Goal: Transaction & Acquisition: Purchase product/service

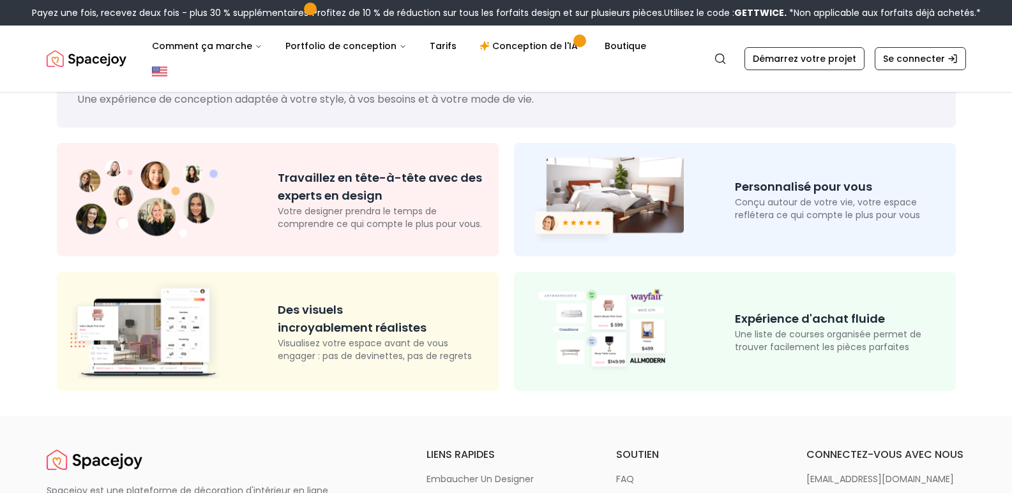
click at [714, 167] on div at bounding box center [629, 199] width 211 height 93
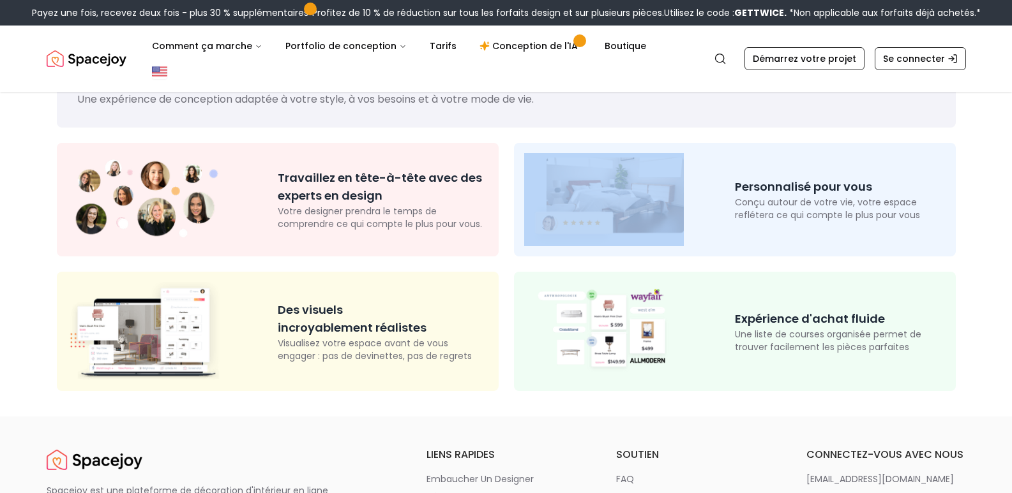
click at [714, 167] on div at bounding box center [629, 199] width 211 height 93
drag, startPoint x: 714, startPoint y: 167, endPoint x: 664, endPoint y: 51, distance: 126.0
click at [167, 64] on img "Mondial" at bounding box center [159, 71] width 15 height 15
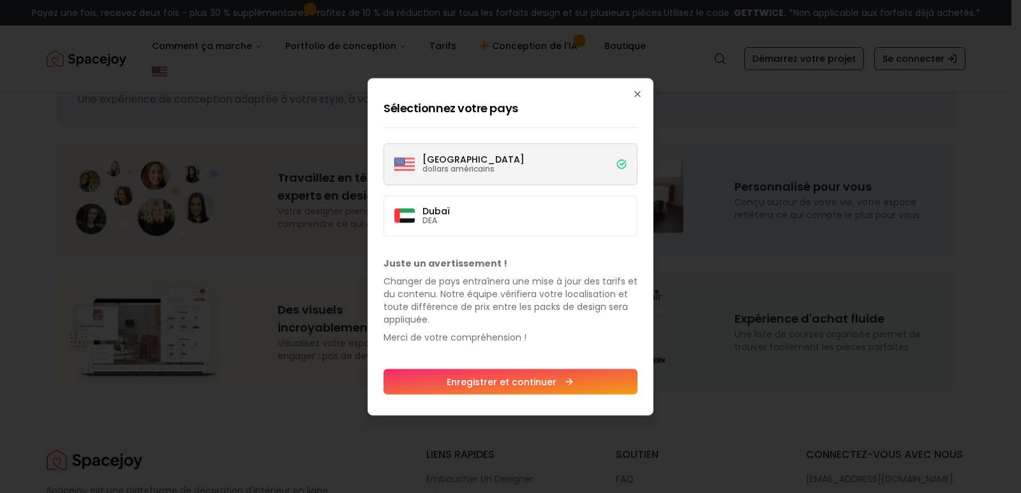
click at [590, 207] on label "Dubaï DEA" at bounding box center [511, 215] width 254 height 41
click at [0, 0] on button "Dubaï DEA" at bounding box center [0, 0] width 0 height 0
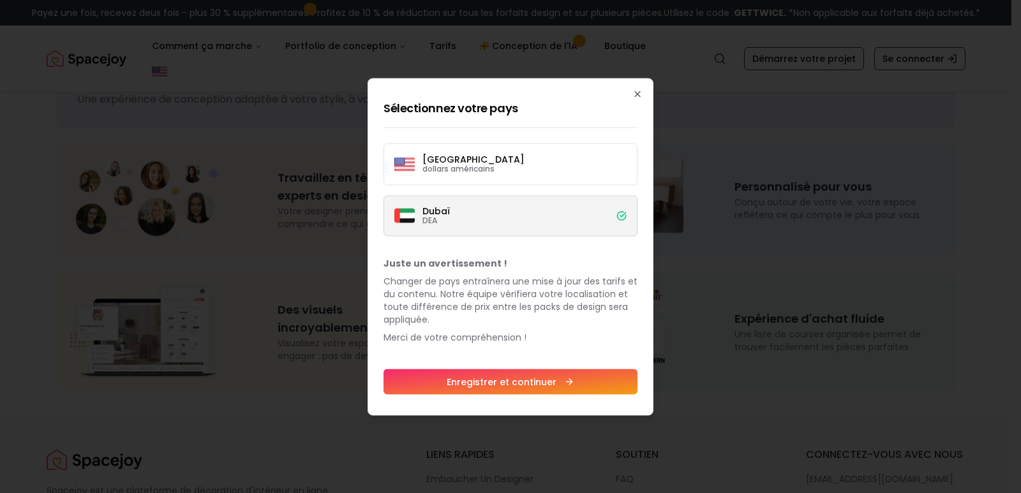
click at [585, 374] on button "Enregistrer et continuer" at bounding box center [511, 382] width 254 height 26
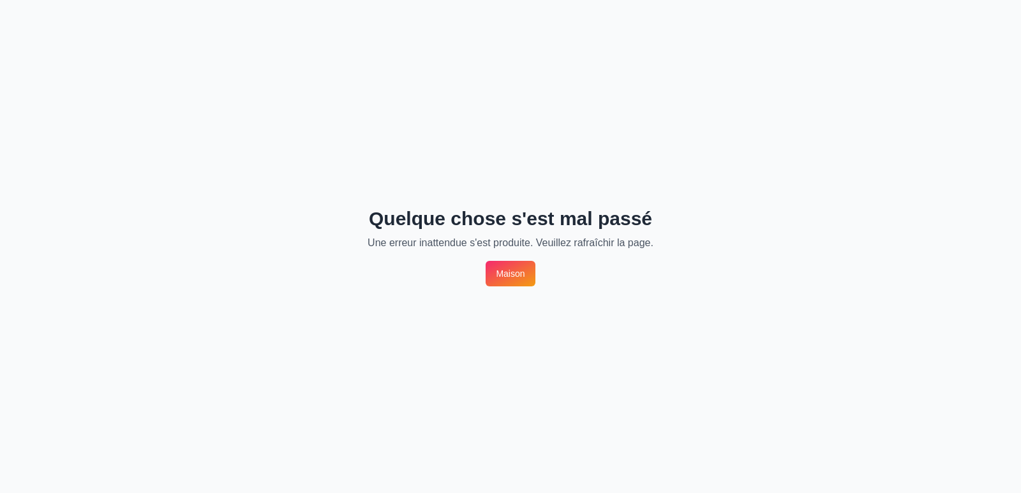
click at [514, 287] on div "Quelque chose s'est mal passé Une erreur inattendue s'est produite. Veuillez ra…" at bounding box center [510, 246] width 1021 height 493
click at [514, 274] on font "Maison" at bounding box center [510, 274] width 29 height 10
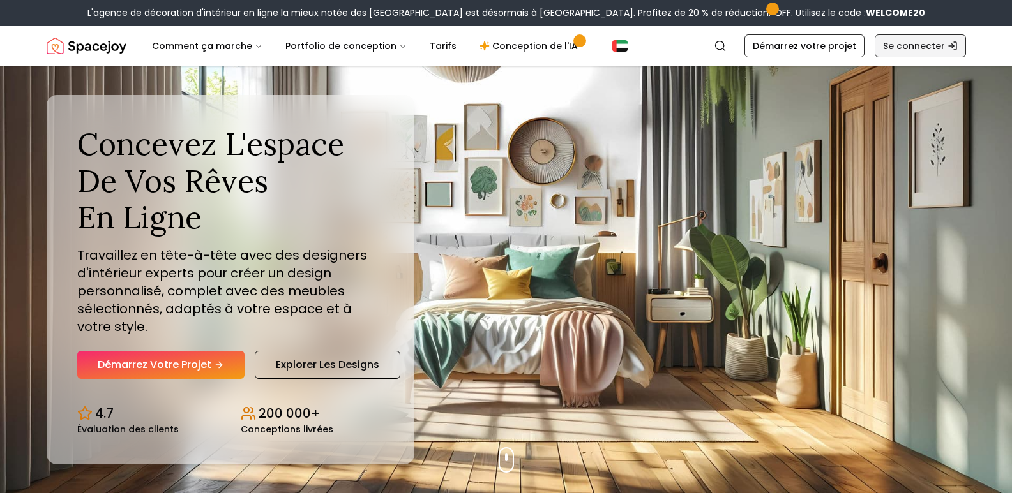
click at [914, 43] on font "Se connecter" at bounding box center [914, 46] width 62 height 13
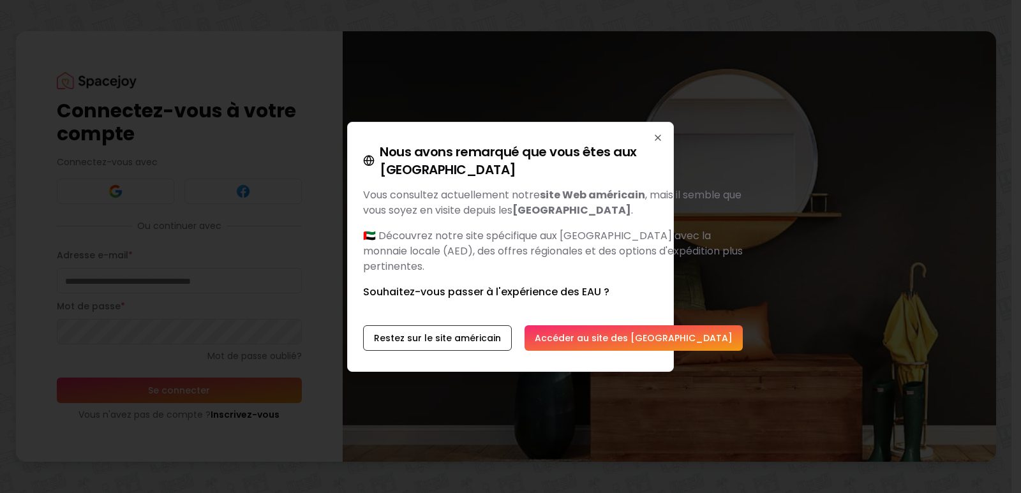
click at [597, 332] on font "Accéder au site des Émirats arabes unis" at bounding box center [634, 338] width 198 height 13
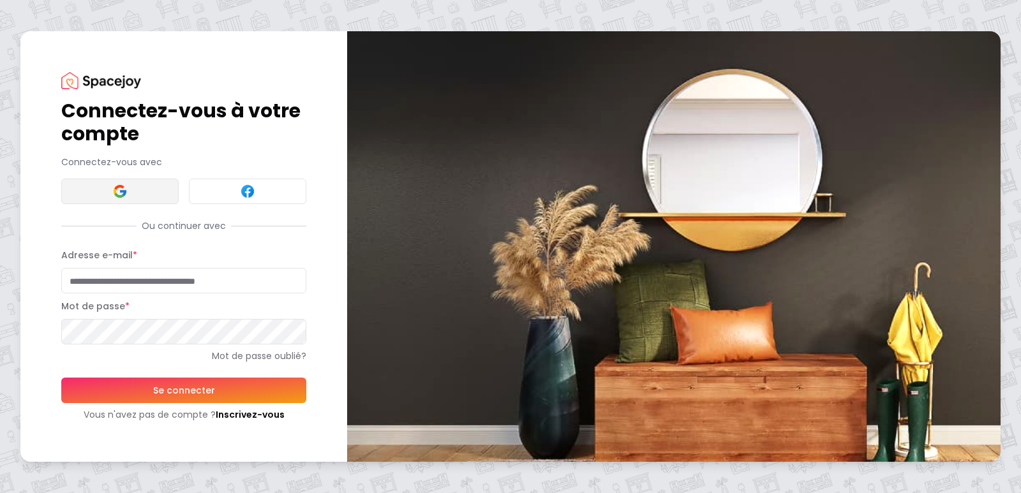
click at [153, 194] on button at bounding box center [119, 192] width 117 height 26
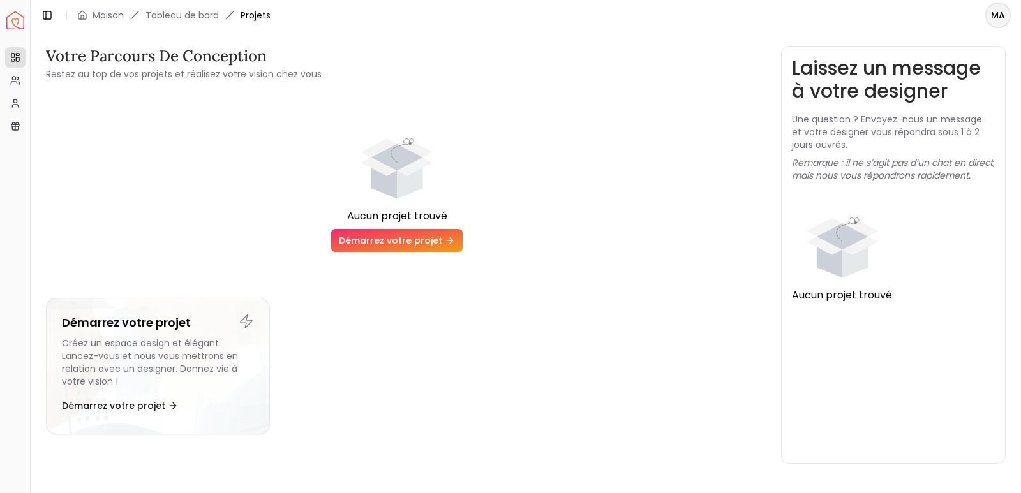
click at [393, 237] on font "Démarrez votre projet" at bounding box center [390, 240] width 103 height 13
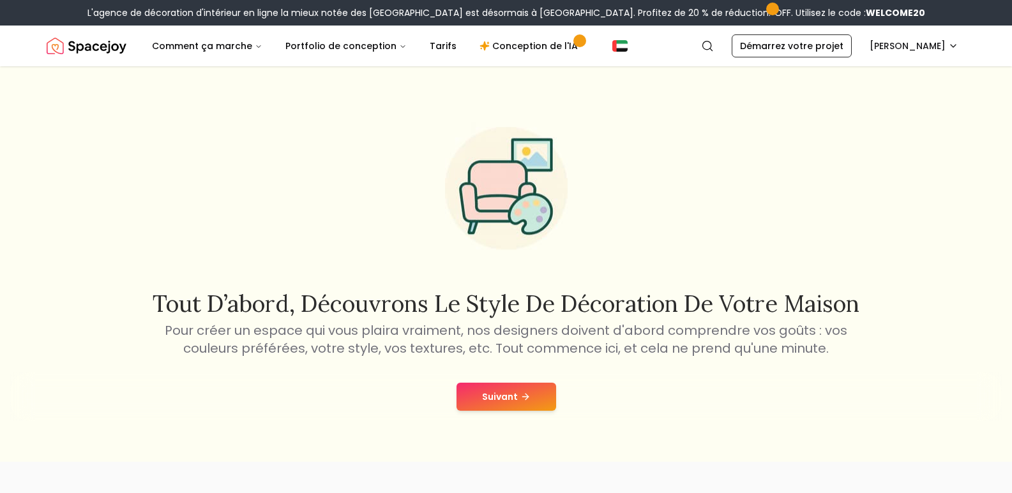
click at [500, 393] on font "Suivant" at bounding box center [500, 397] width 36 height 13
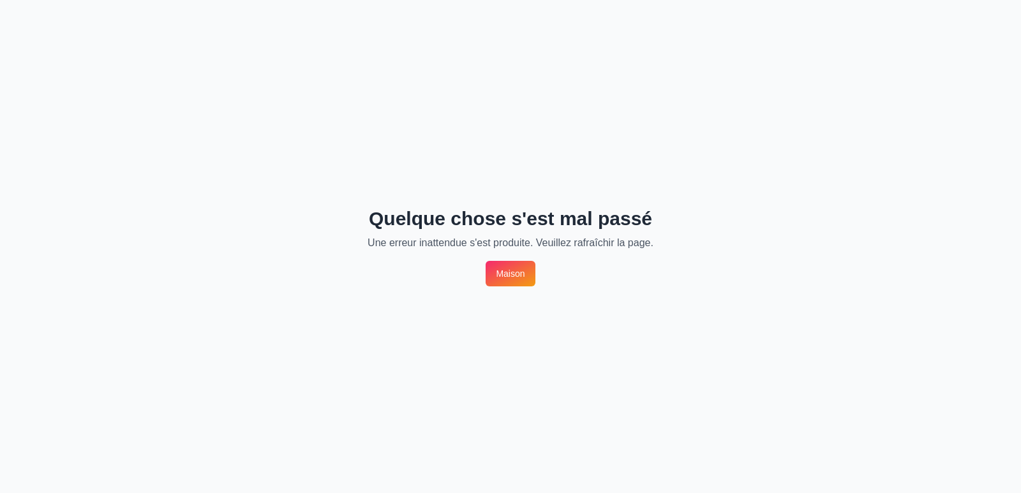
click at [513, 276] on font "Maison" at bounding box center [510, 274] width 29 height 10
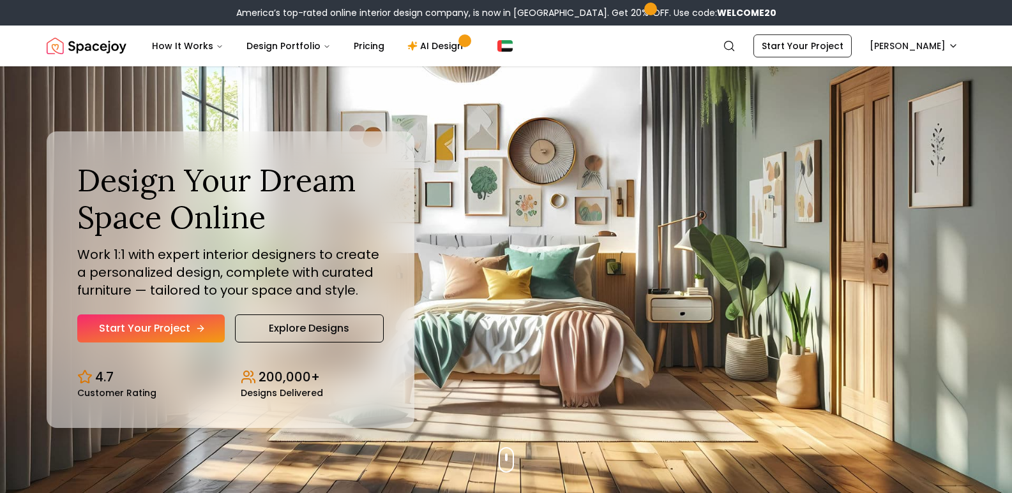
click at [177, 320] on link "Start Your Project" at bounding box center [150, 329] width 147 height 28
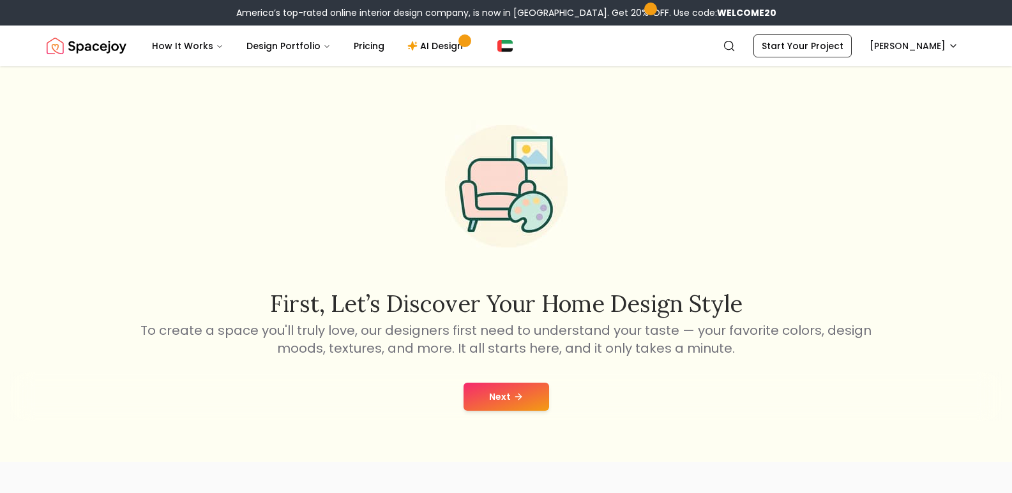
click at [506, 385] on button "Next" at bounding box center [506, 397] width 86 height 28
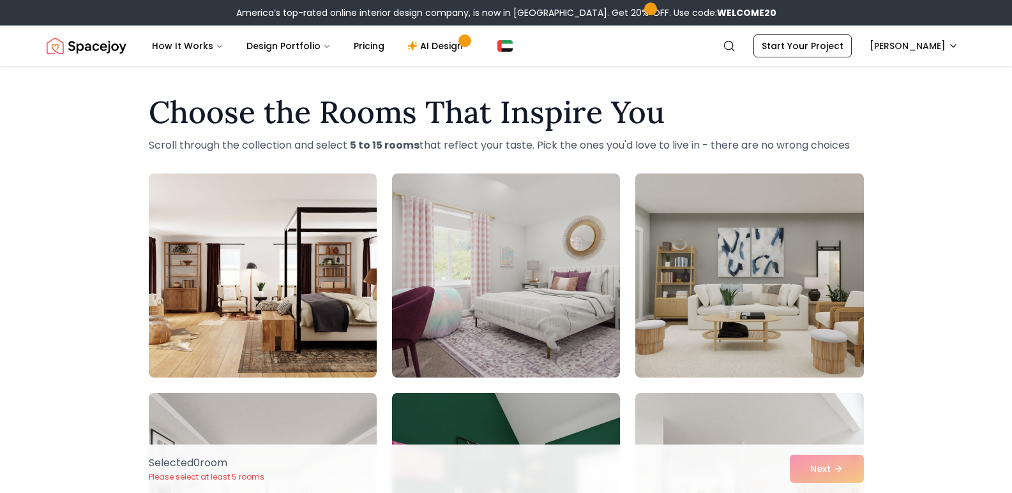
click at [723, 262] on img at bounding box center [748, 275] width 239 height 214
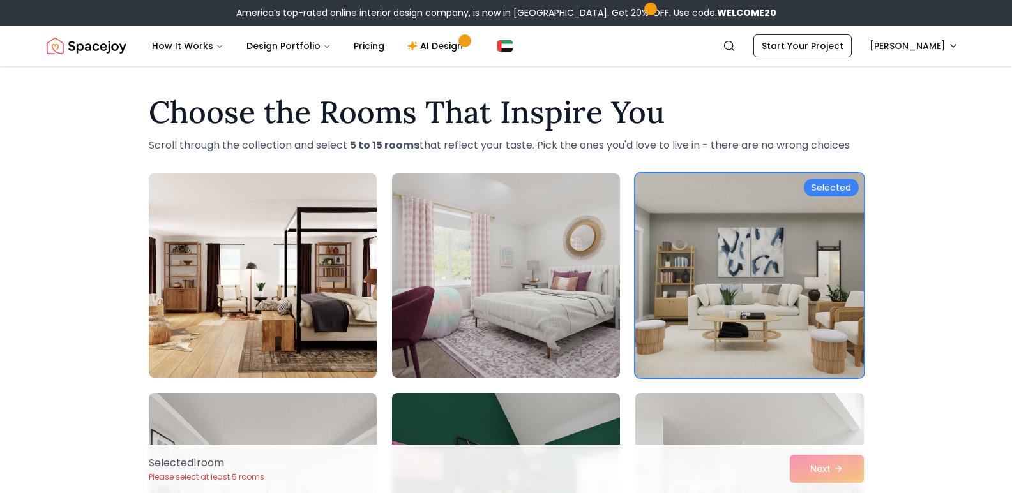
click at [811, 246] on img at bounding box center [748, 275] width 239 height 214
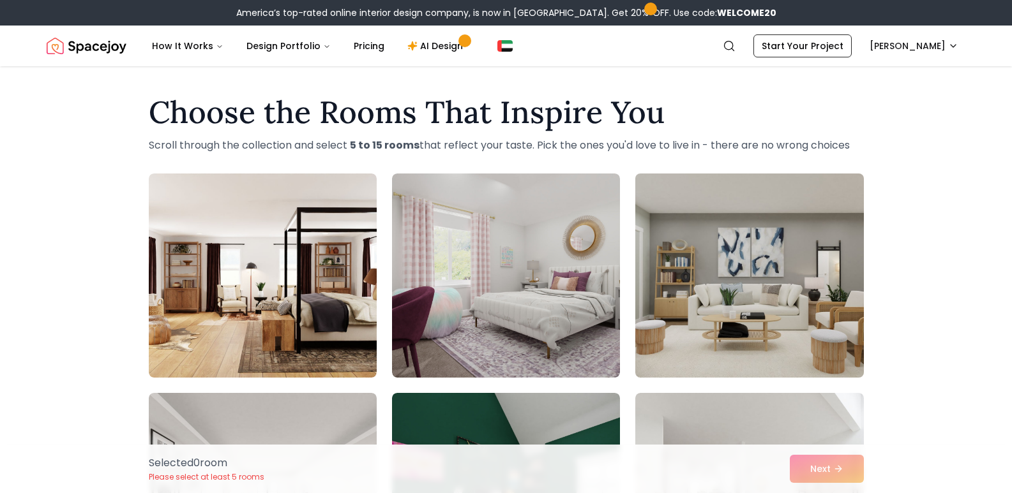
click at [811, 246] on img at bounding box center [748, 275] width 239 height 214
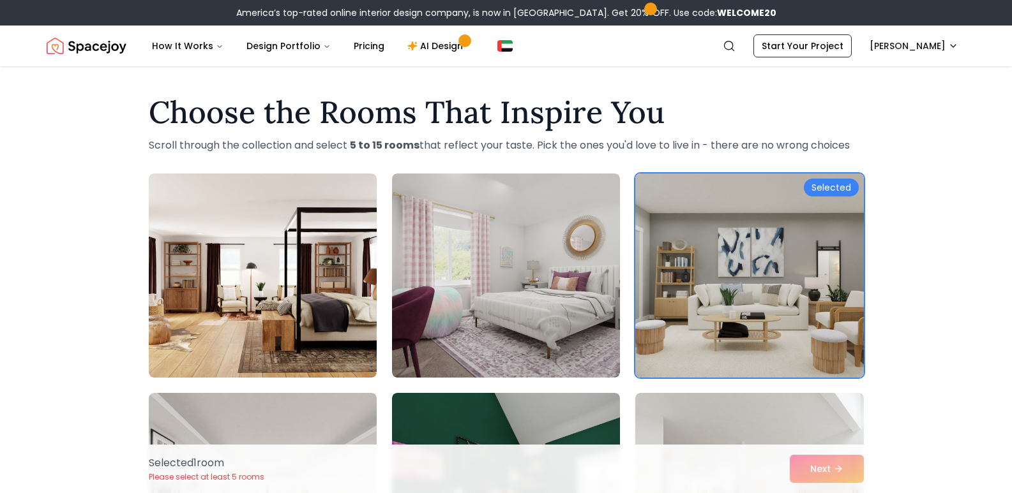
click at [832, 182] on div "Selected" at bounding box center [831, 188] width 55 height 18
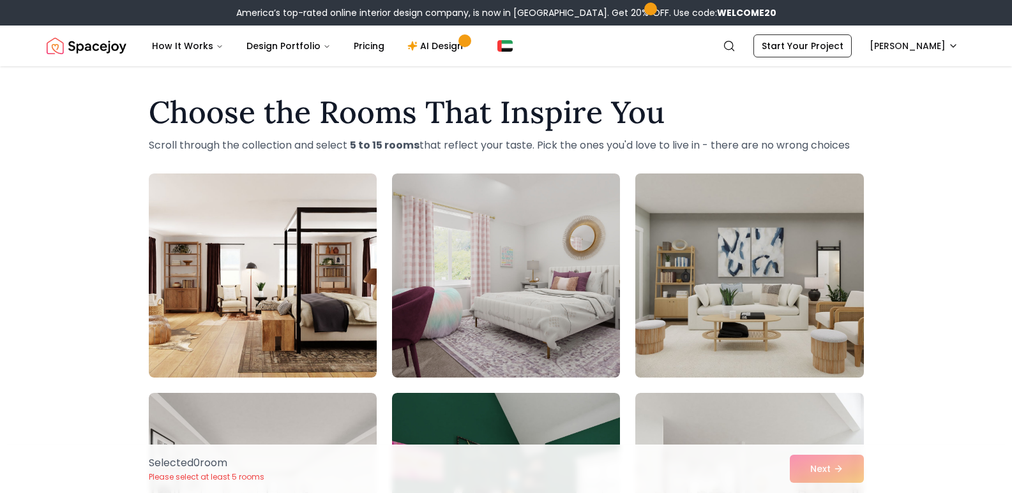
click at [832, 182] on img at bounding box center [748, 275] width 239 height 214
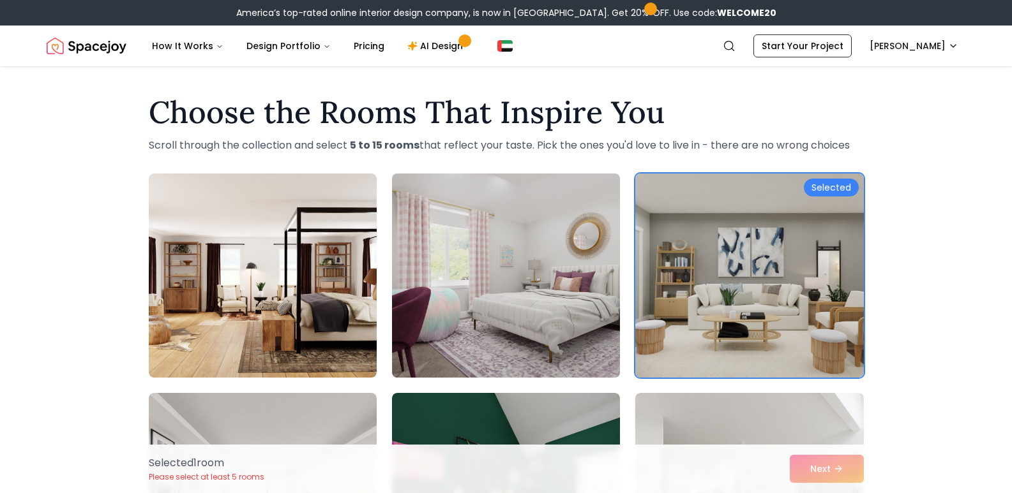
click at [515, 205] on img at bounding box center [505, 275] width 239 height 214
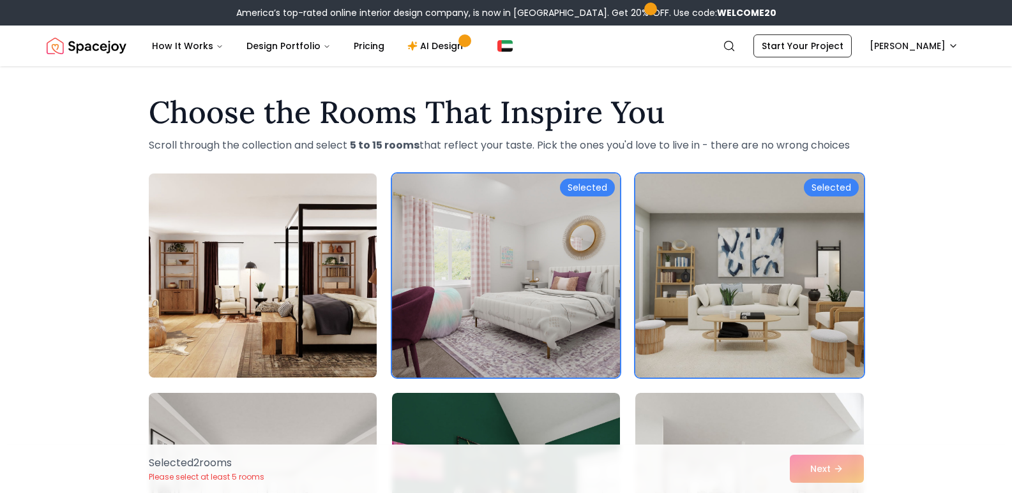
click at [197, 253] on img at bounding box center [262, 275] width 239 height 214
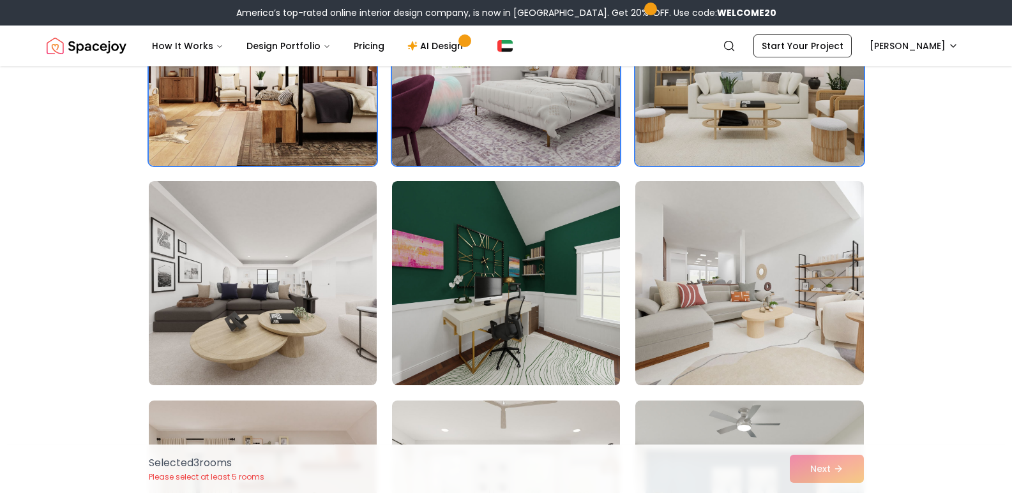
scroll to position [234, 0]
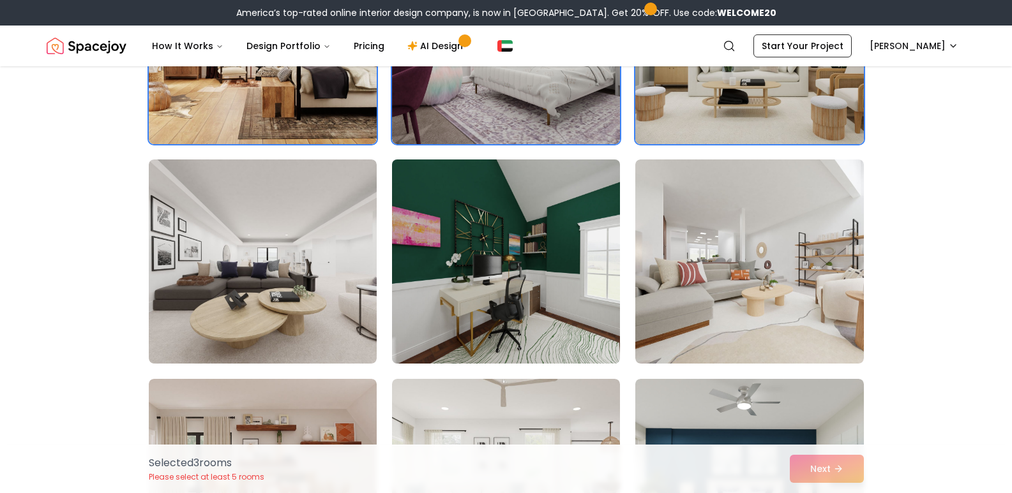
click at [448, 193] on img at bounding box center [505, 261] width 239 height 214
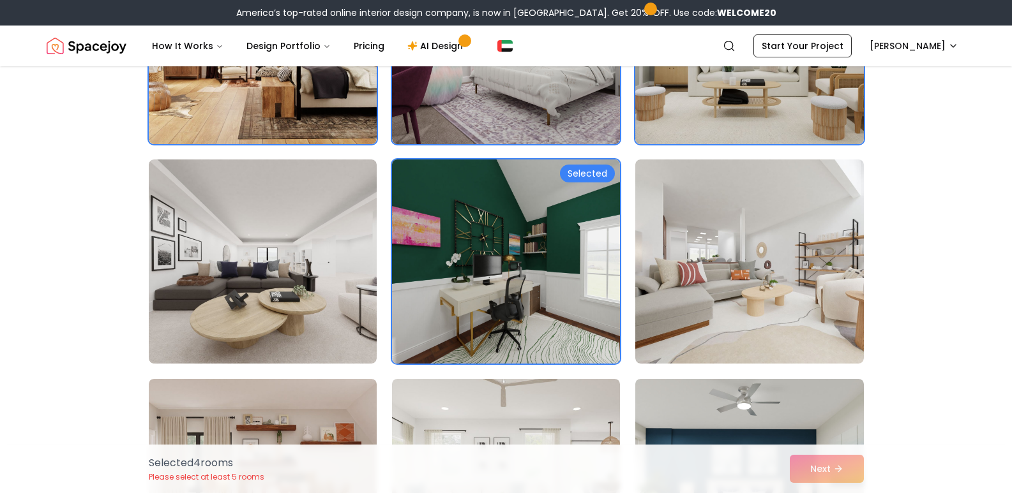
click at [587, 206] on img at bounding box center [505, 261] width 239 height 214
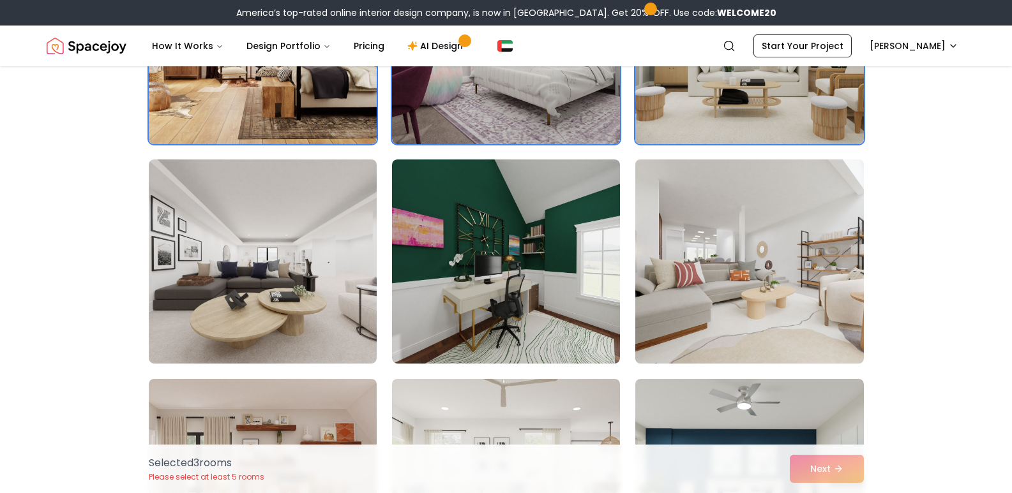
click at [734, 211] on img at bounding box center [748, 261] width 239 height 214
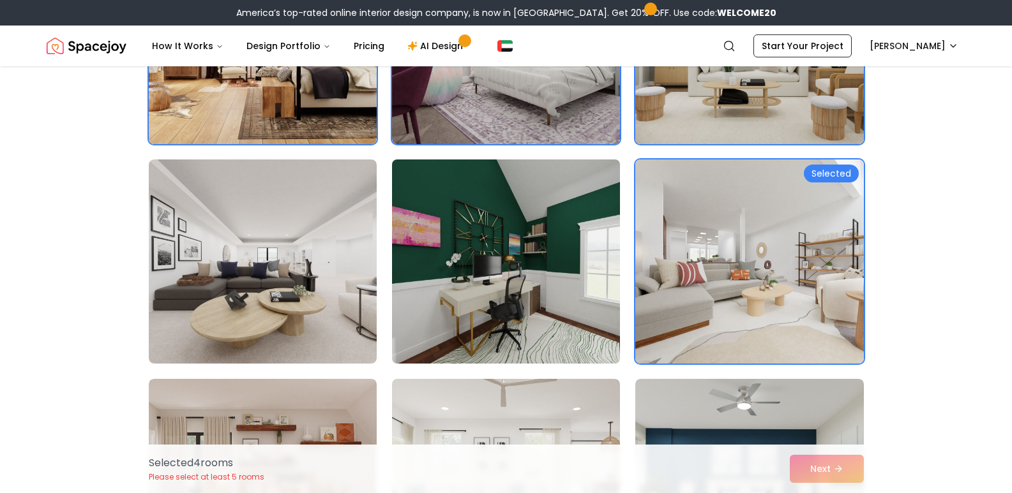
click at [530, 306] on img at bounding box center [505, 261] width 239 height 214
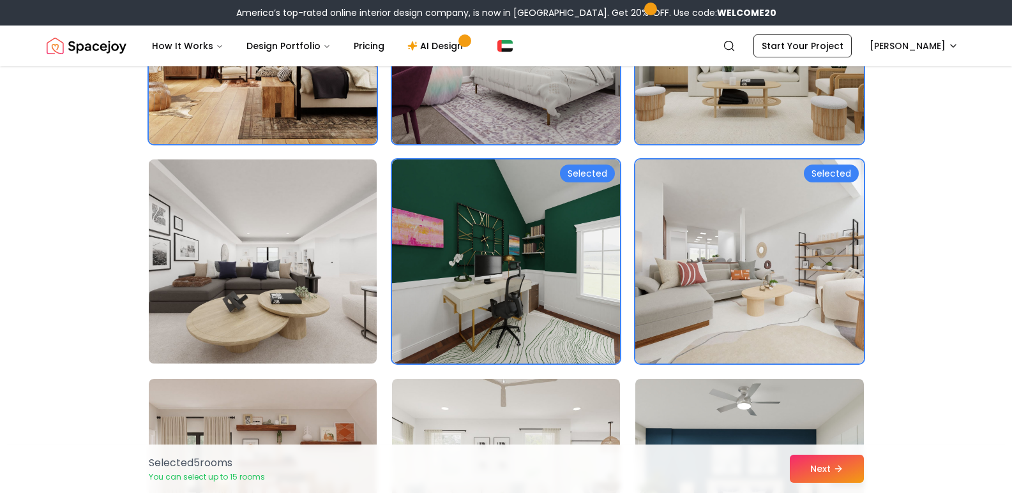
click at [238, 300] on img at bounding box center [262, 261] width 239 height 214
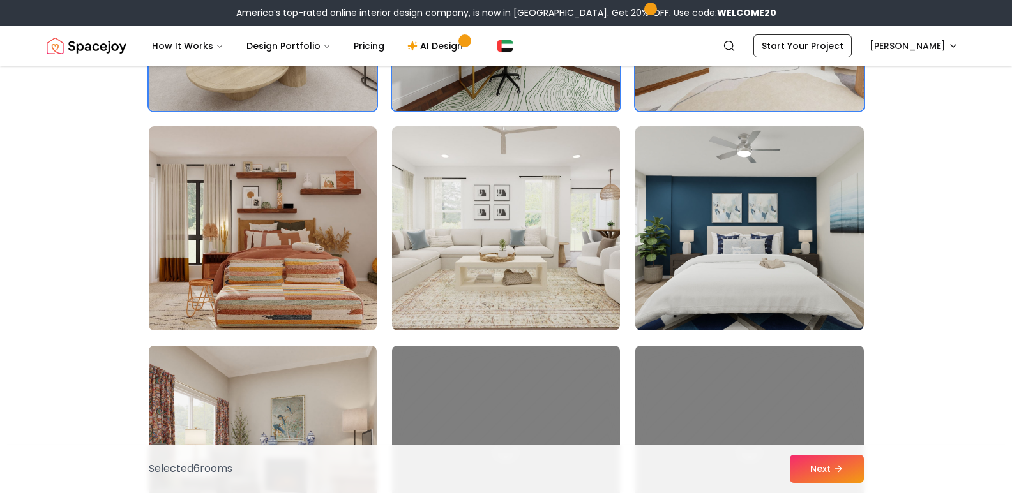
scroll to position [491, 0]
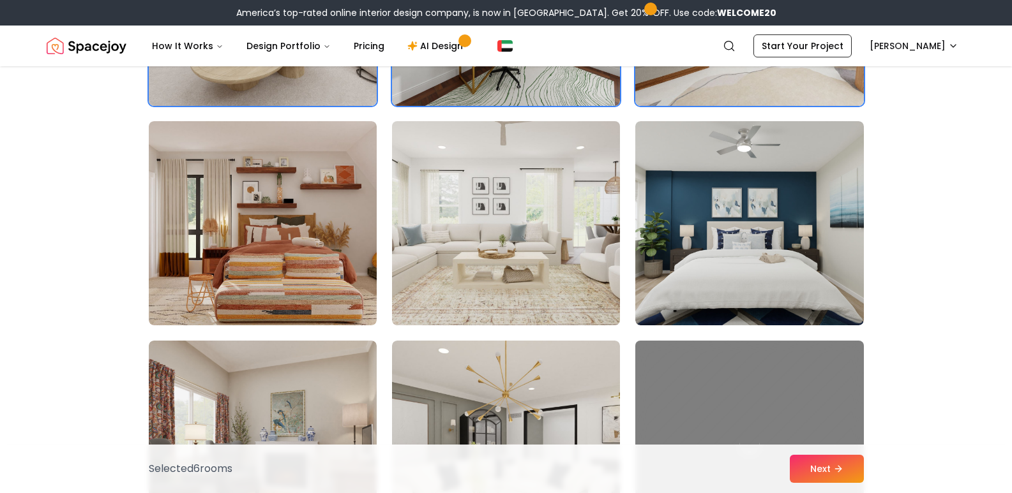
click at [477, 227] on img at bounding box center [505, 223] width 239 height 214
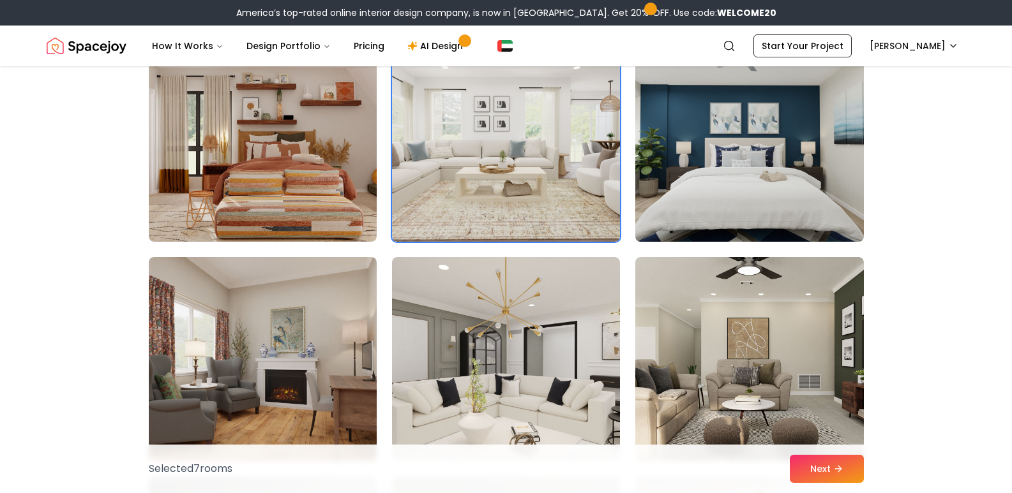
scroll to position [682, 0]
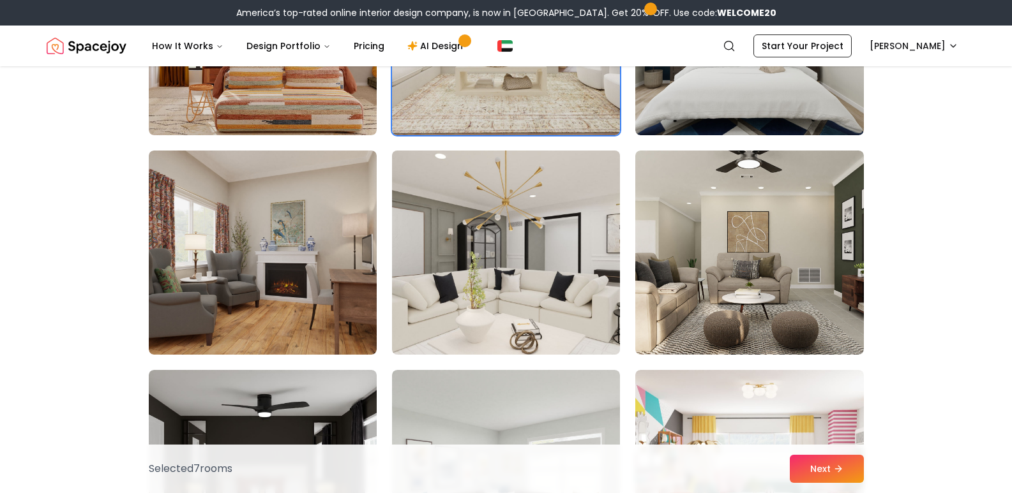
click at [446, 264] on img at bounding box center [505, 253] width 239 height 214
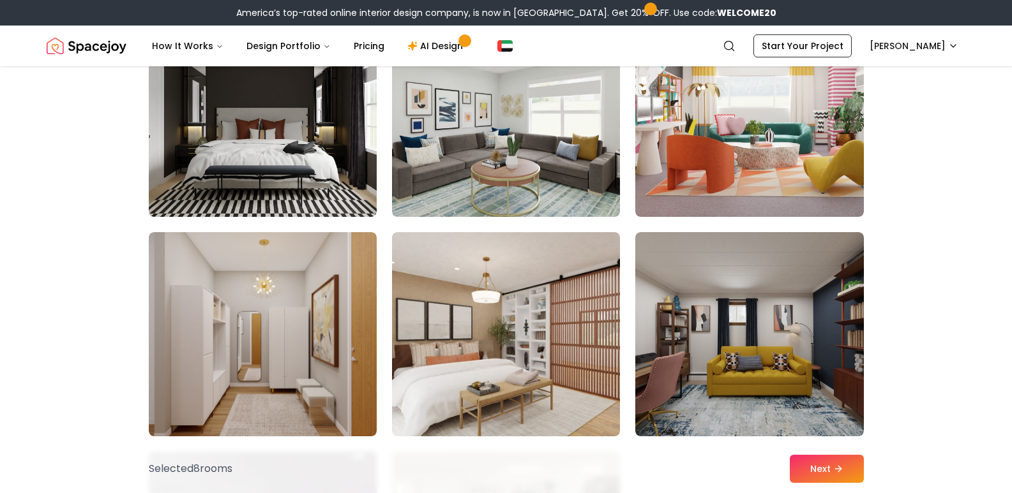
scroll to position [1040, 0]
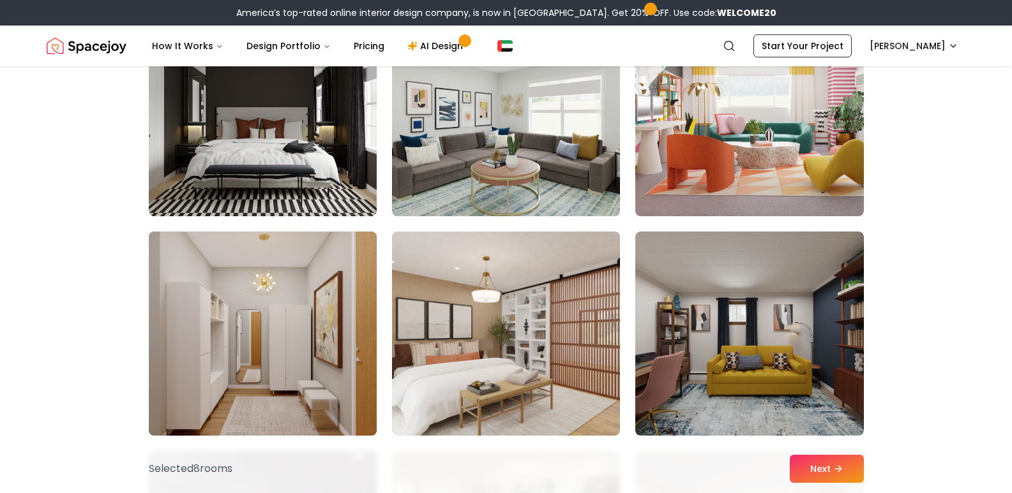
click at [303, 303] on img at bounding box center [262, 334] width 239 height 214
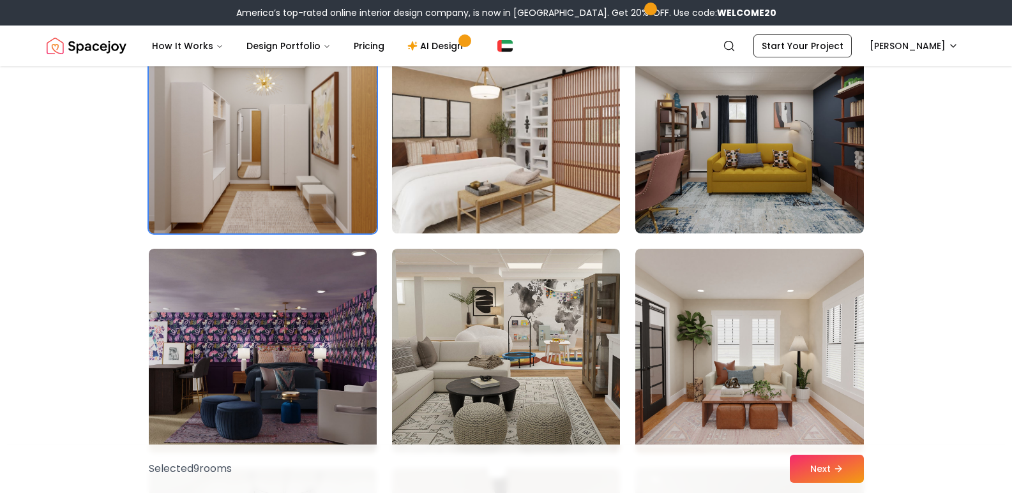
scroll to position [1243, 0]
click at [530, 186] on img at bounding box center [505, 131] width 239 height 214
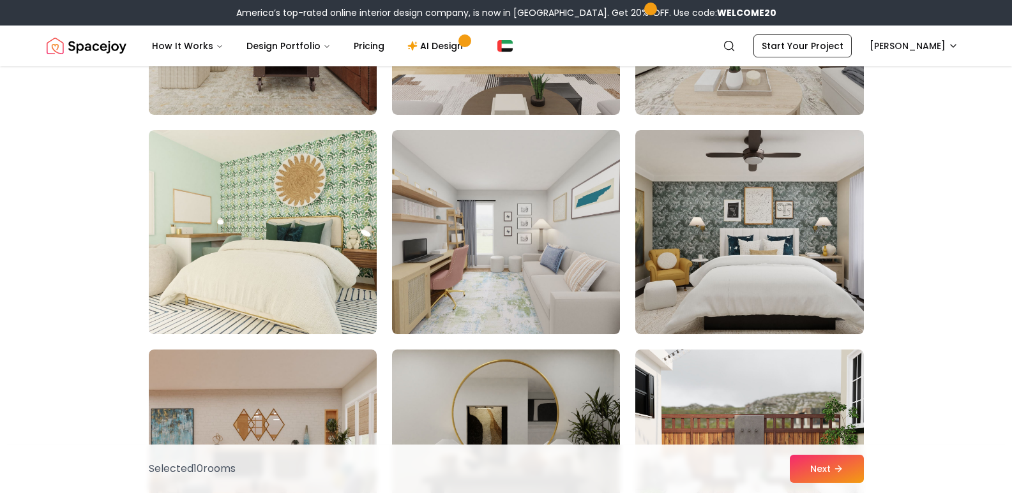
scroll to position [1801, 0]
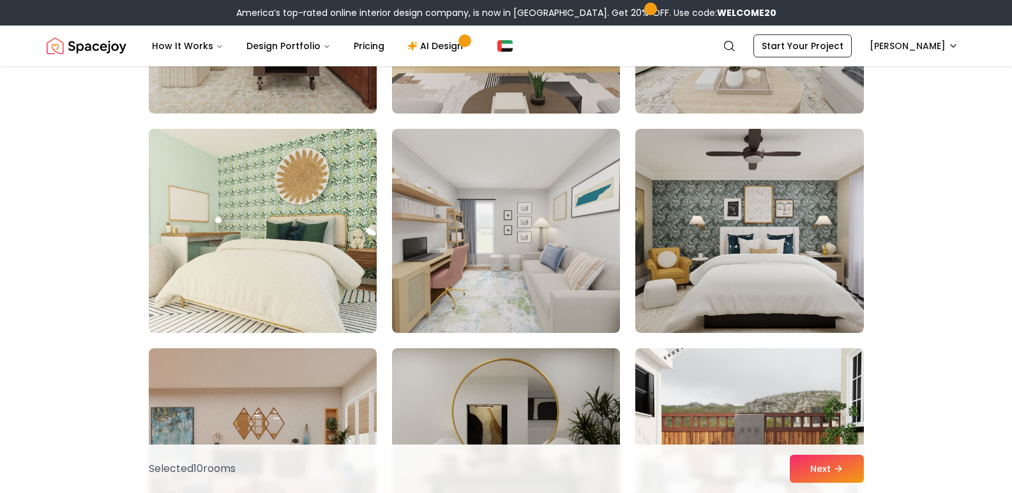
click at [326, 228] on img at bounding box center [262, 231] width 239 height 214
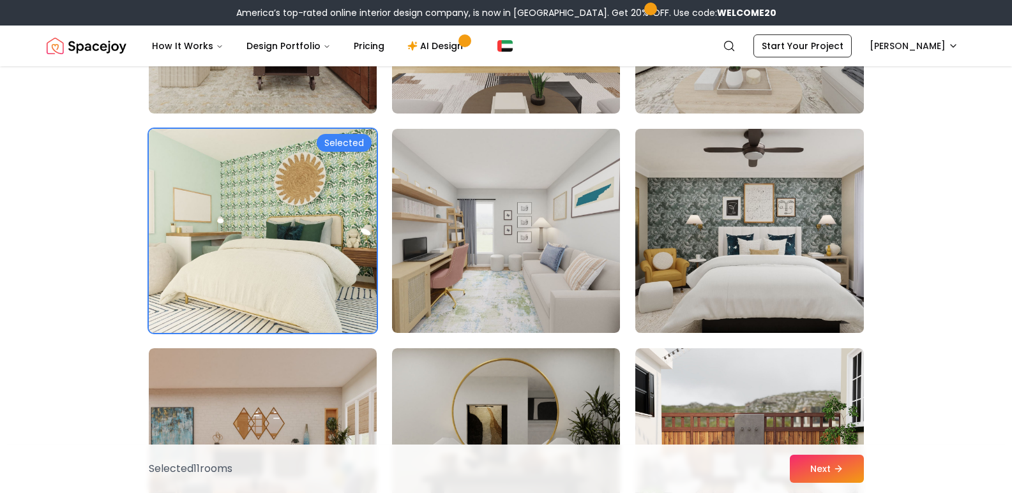
click at [713, 161] on img at bounding box center [748, 231] width 239 height 214
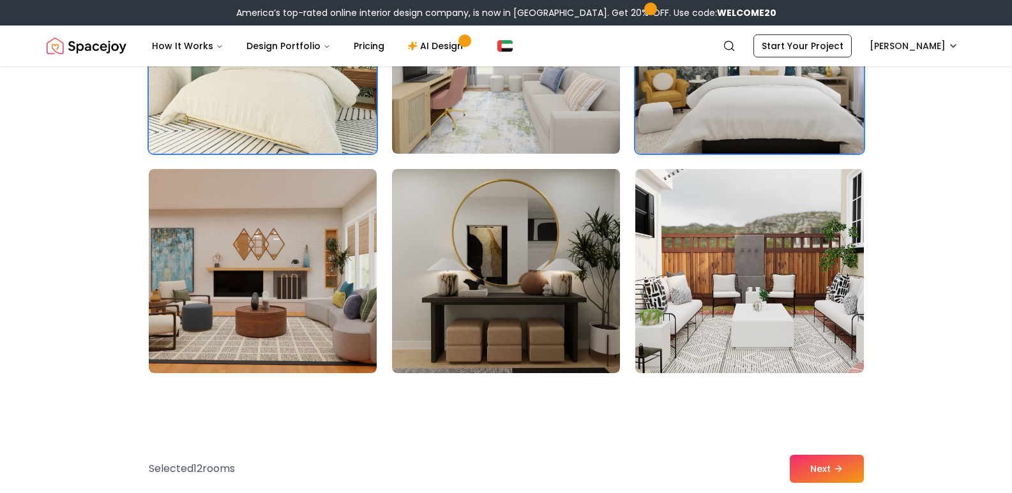
scroll to position [2004, 0]
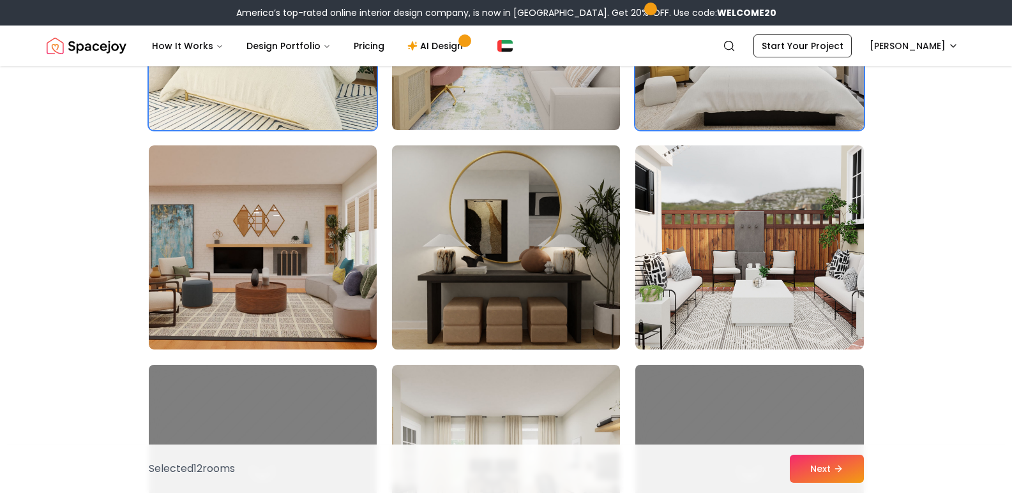
click at [555, 233] on img at bounding box center [505, 247] width 239 height 214
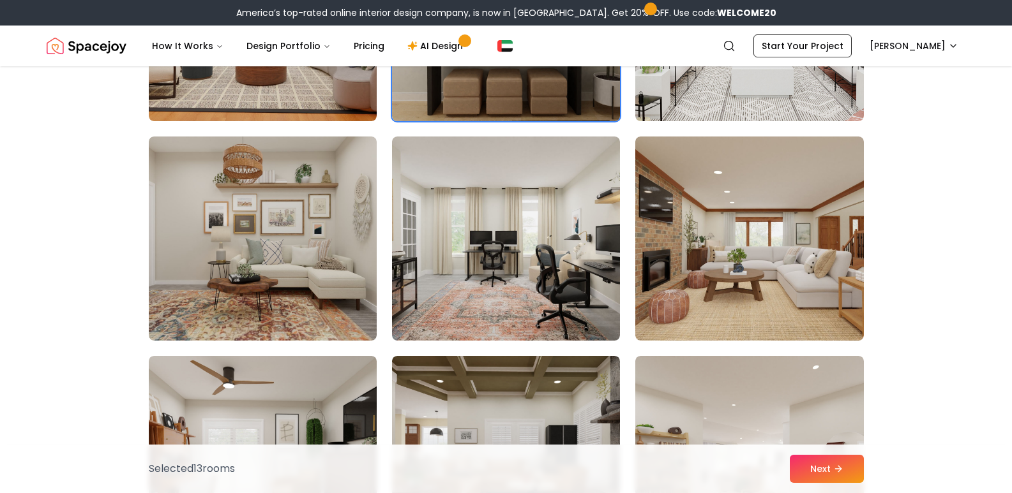
scroll to position [2233, 0]
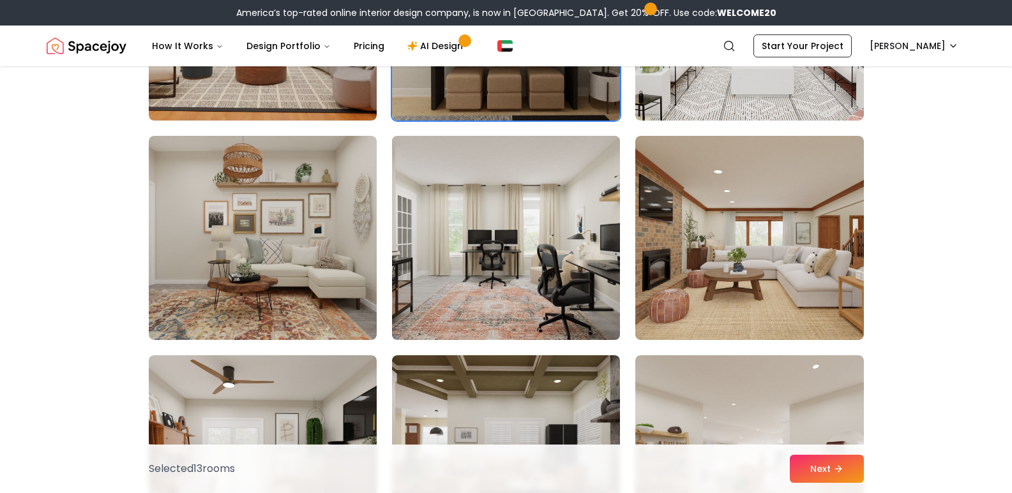
click at [458, 242] on img at bounding box center [505, 238] width 239 height 214
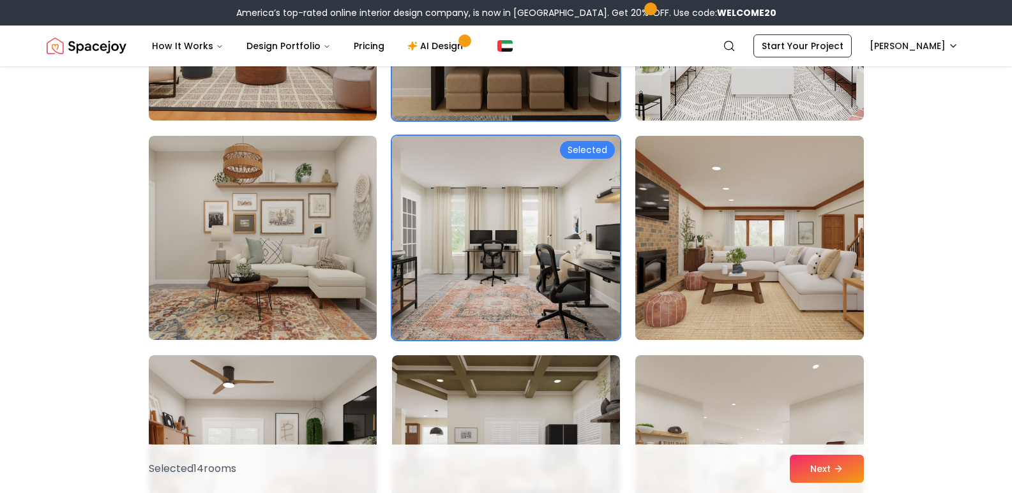
click at [775, 200] on img at bounding box center [748, 238] width 239 height 214
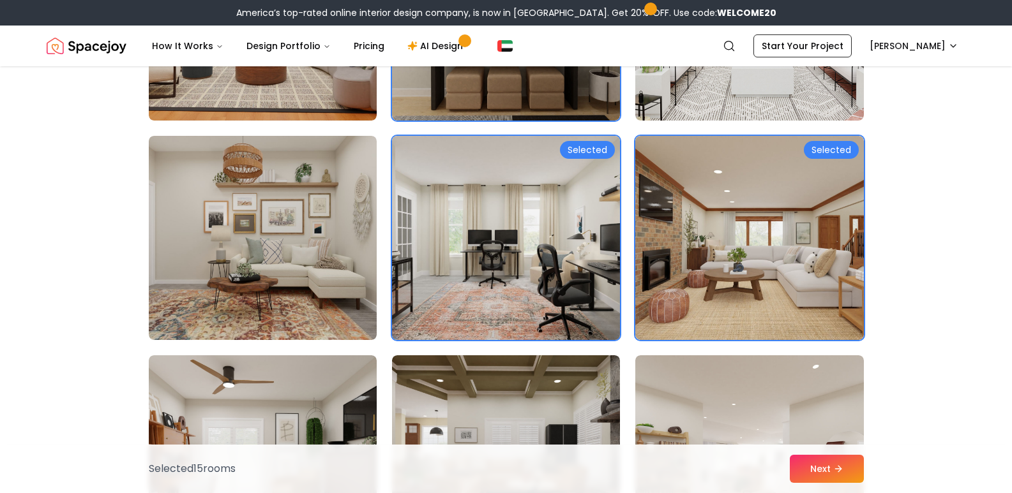
click at [458, 236] on img at bounding box center [505, 238] width 239 height 214
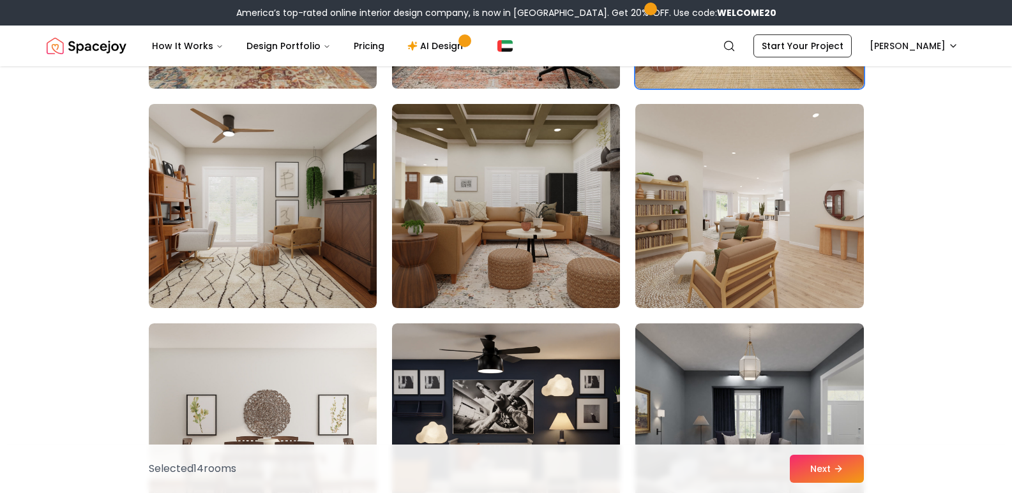
scroll to position [2494, 0]
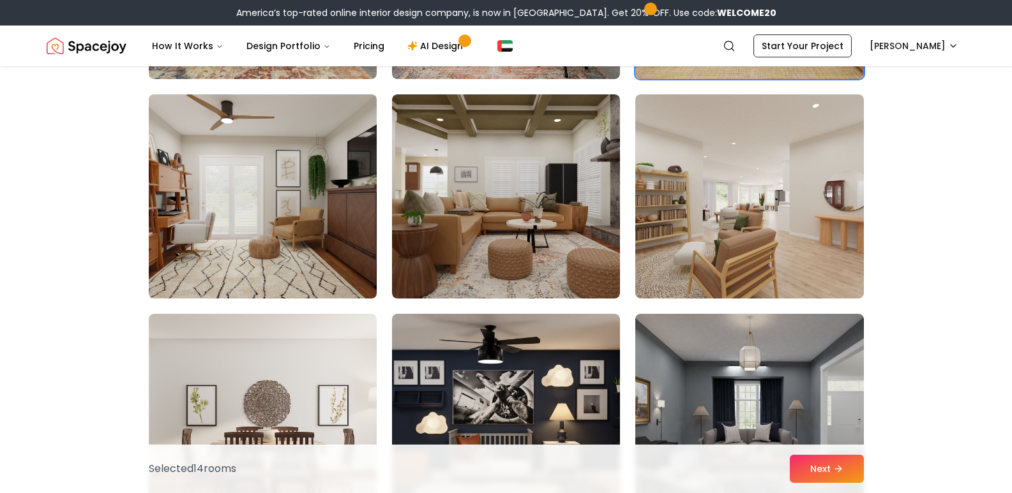
click at [259, 221] on img at bounding box center [262, 196] width 239 height 214
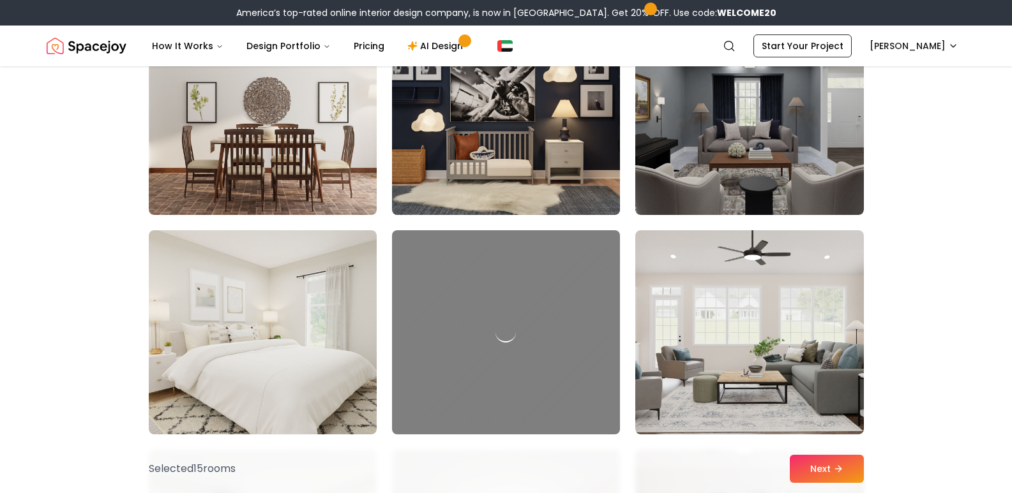
scroll to position [2862, 0]
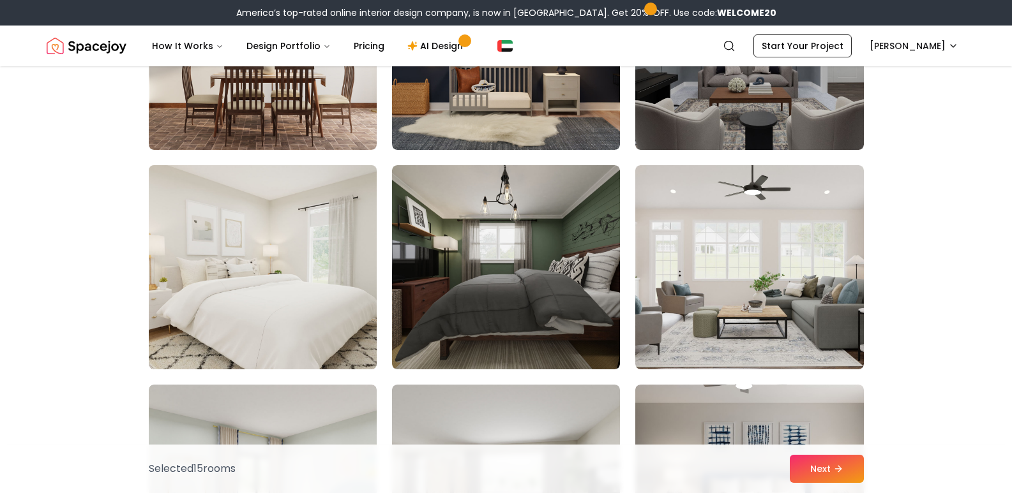
click at [315, 255] on img at bounding box center [262, 267] width 239 height 214
click at [288, 264] on img at bounding box center [262, 267] width 239 height 214
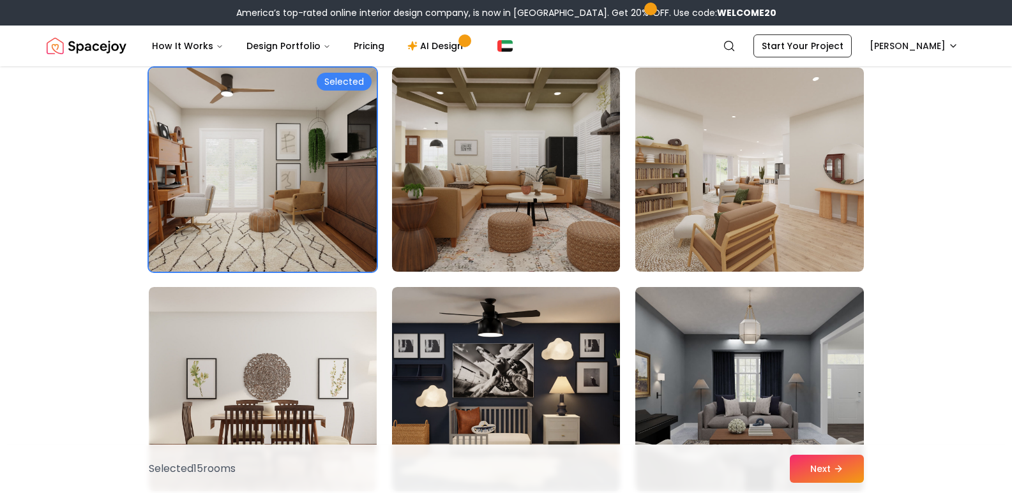
click at [287, 231] on img at bounding box center [262, 170] width 239 height 214
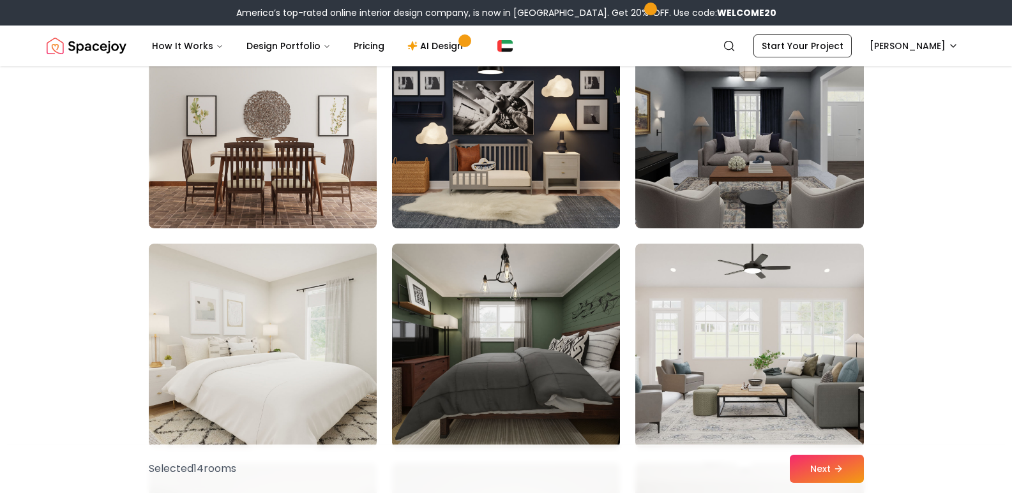
scroll to position [2786, 0]
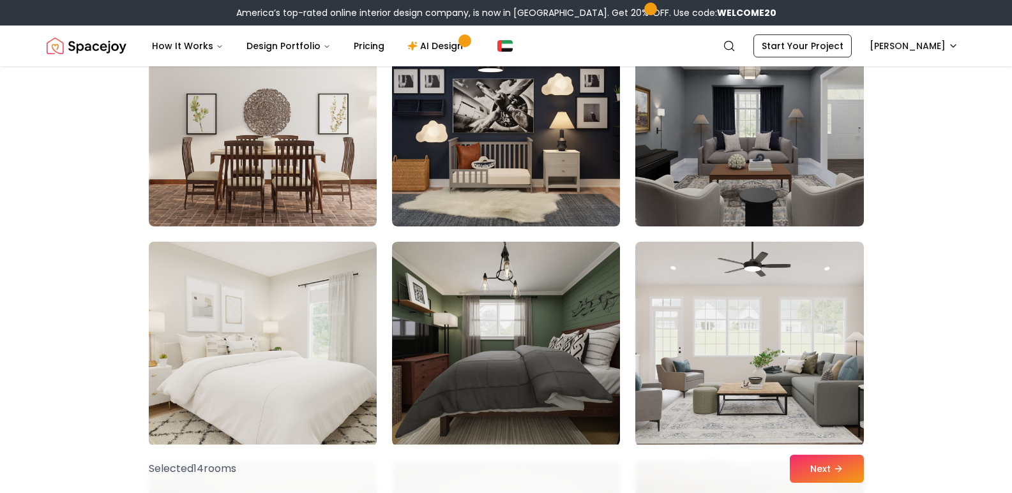
click at [294, 385] on img at bounding box center [262, 344] width 239 height 214
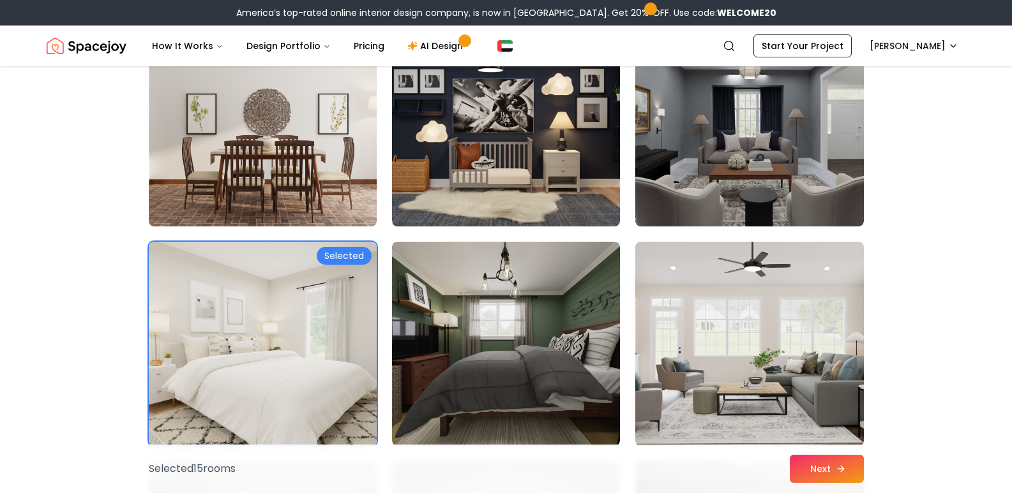
click at [831, 477] on button "Next" at bounding box center [826, 469] width 74 height 28
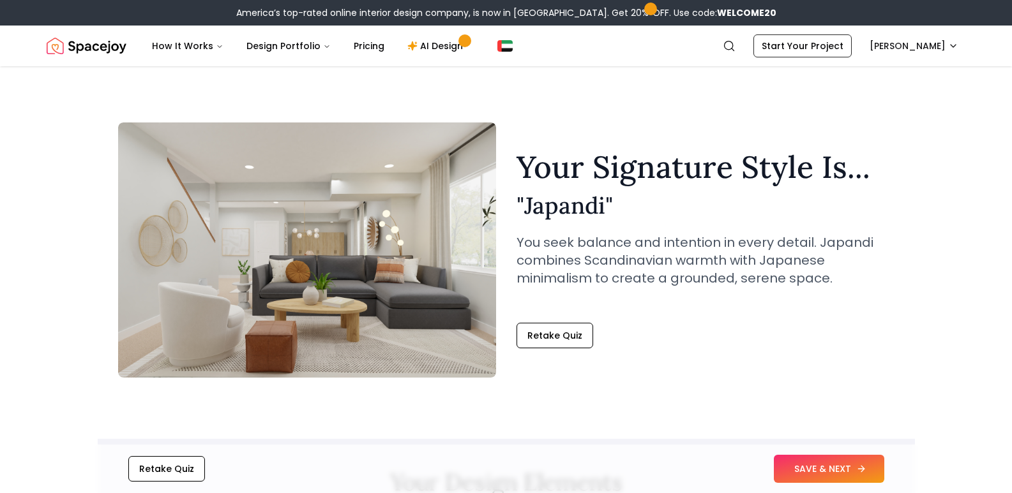
click at [832, 462] on button "SAVE & NEXT" at bounding box center [829, 469] width 110 height 28
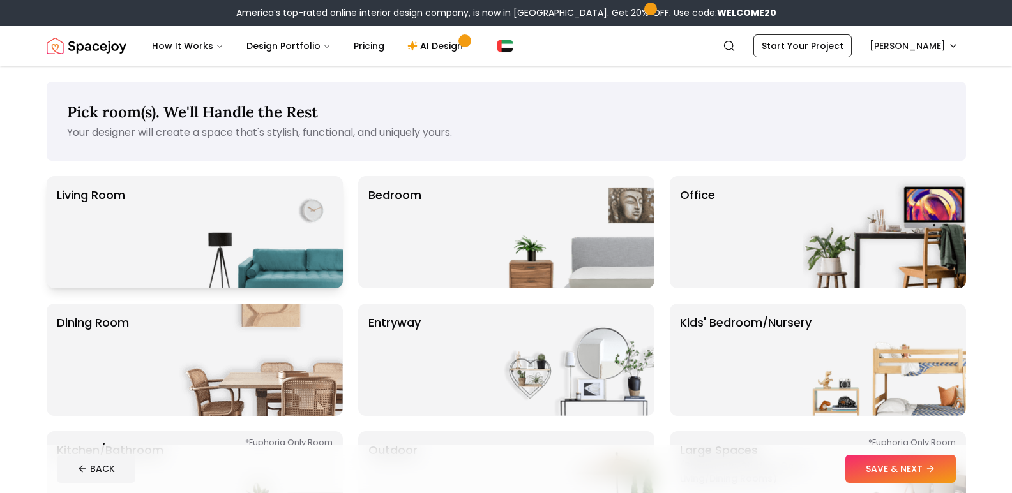
click at [230, 223] on img at bounding box center [260, 232] width 163 height 112
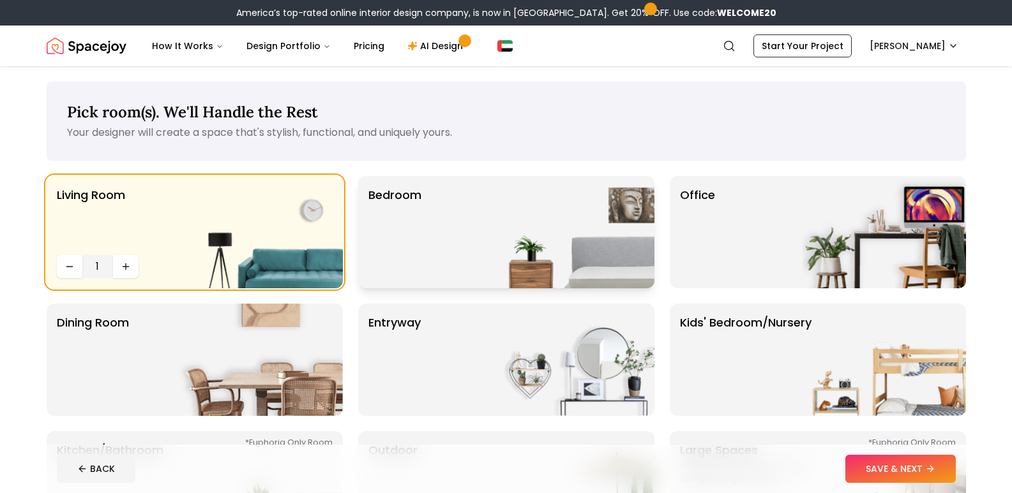
click at [426, 246] on div "Bedroom" at bounding box center [506, 232] width 296 height 112
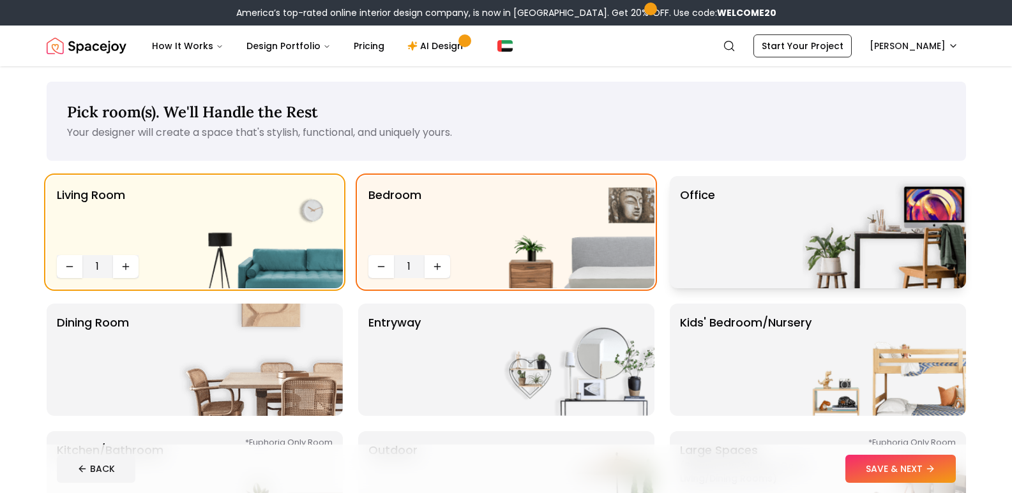
click at [671, 257] on div "Office" at bounding box center [817, 232] width 296 height 112
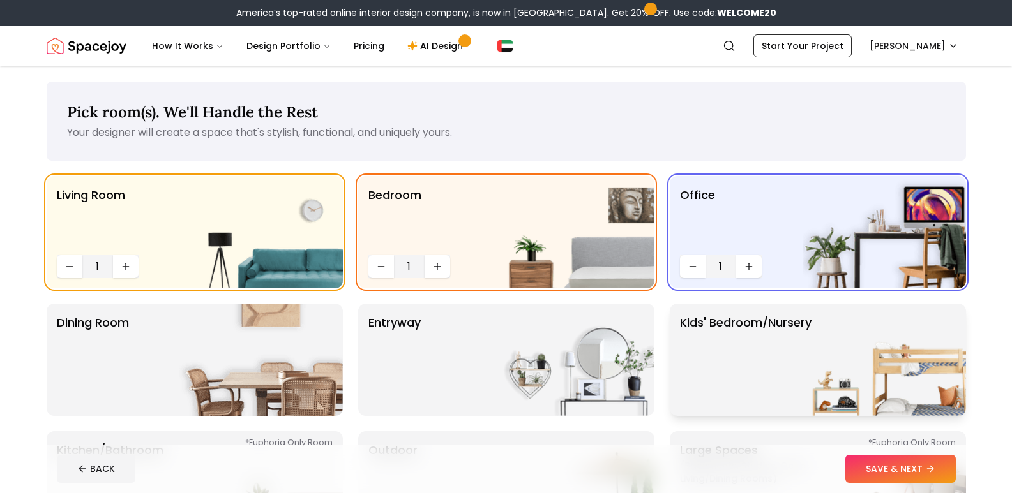
click at [793, 363] on p "Kids' Bedroom/Nursery" at bounding box center [745, 360] width 131 height 92
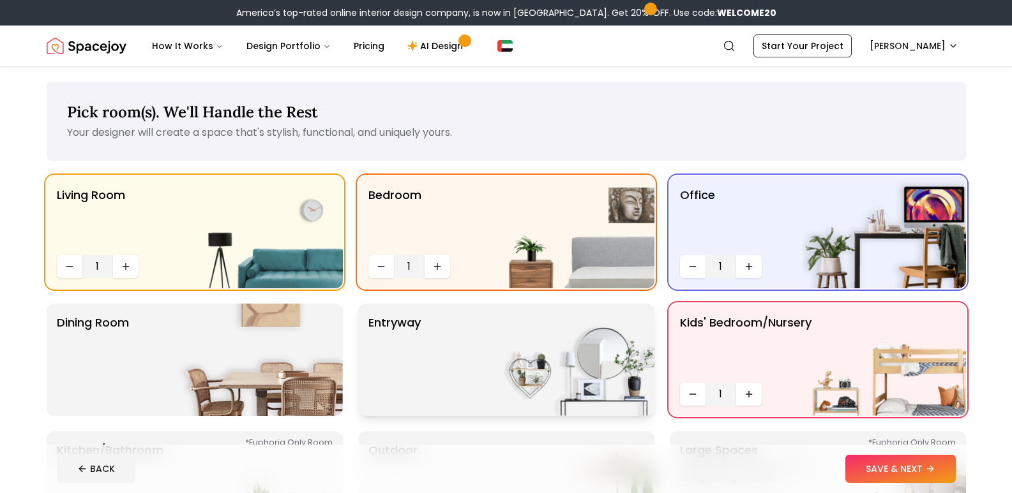
click at [535, 361] on img at bounding box center [572, 360] width 163 height 112
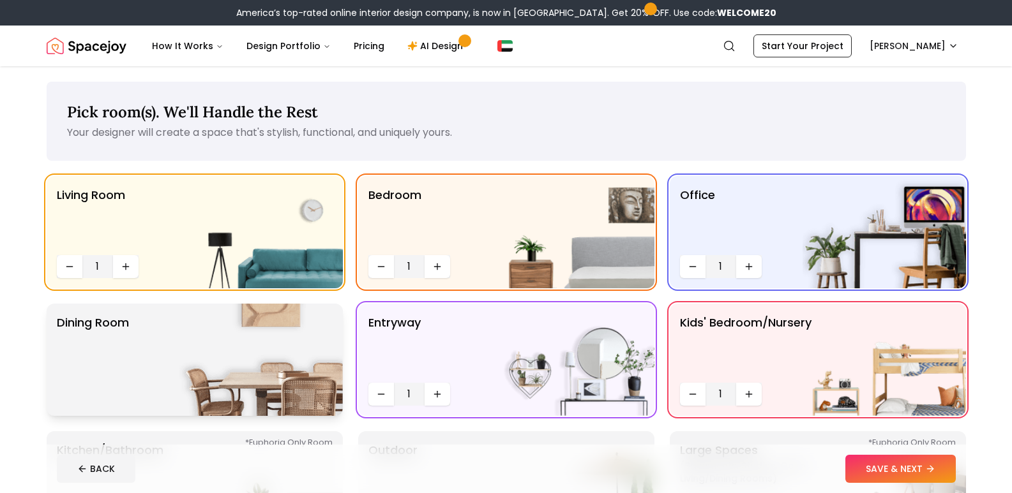
click at [259, 330] on img at bounding box center [260, 360] width 163 height 112
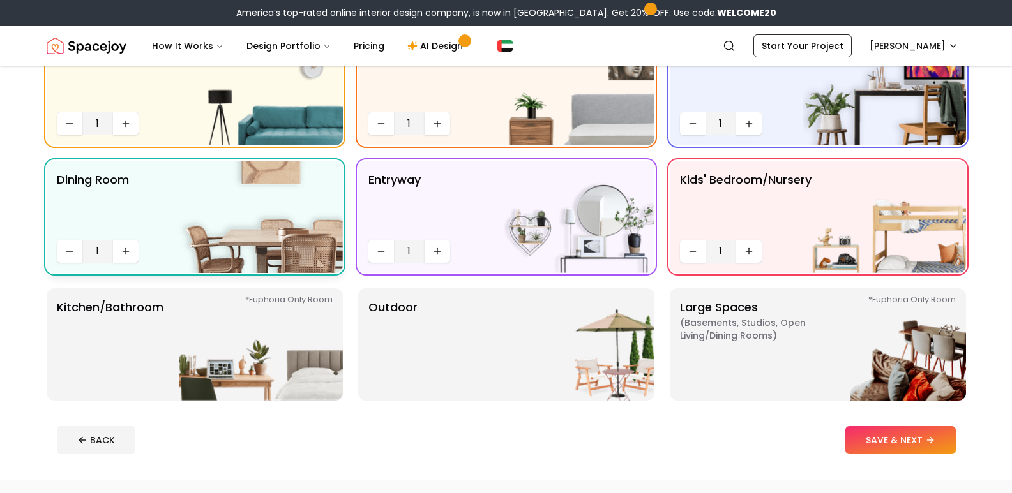
scroll to position [156, 0]
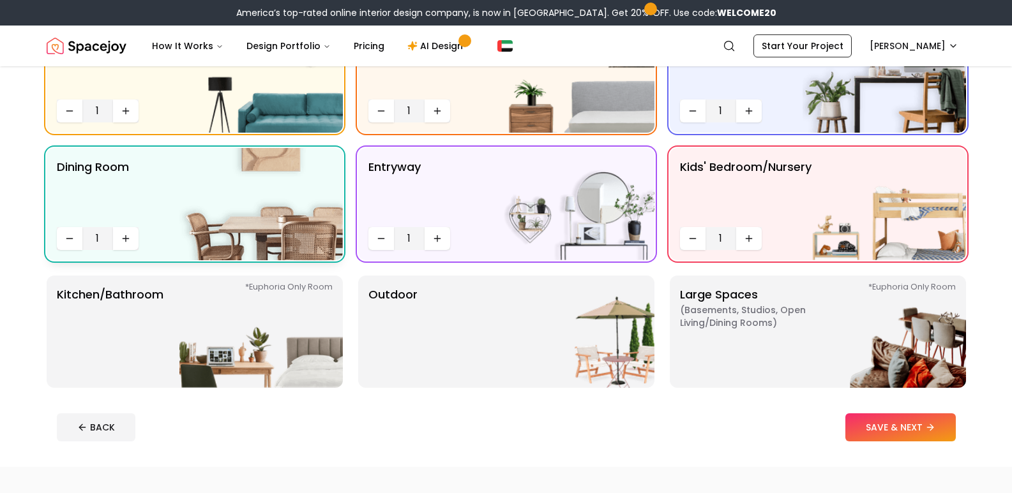
click at [259, 330] on img at bounding box center [260, 332] width 163 height 112
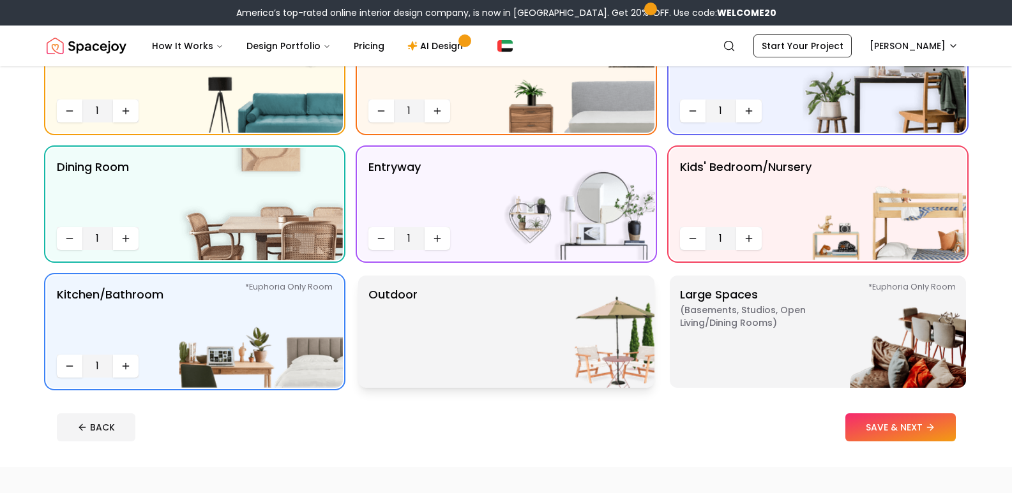
click at [387, 336] on p "Outdoor" at bounding box center [392, 332] width 49 height 92
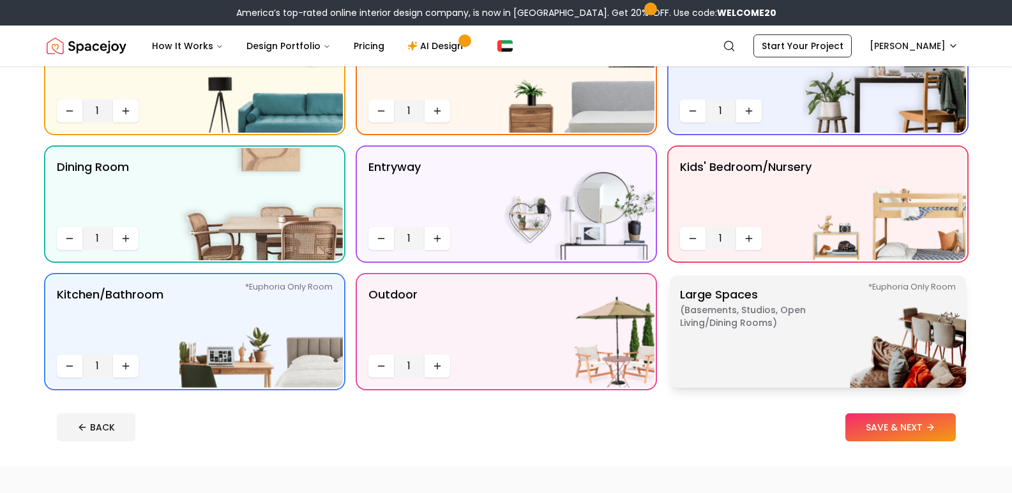
click at [731, 347] on p "Large Spaces ( Basements, Studios, Open living/dining rooms ) *Euphoria Only Ro…" at bounding box center [760, 332] width 160 height 92
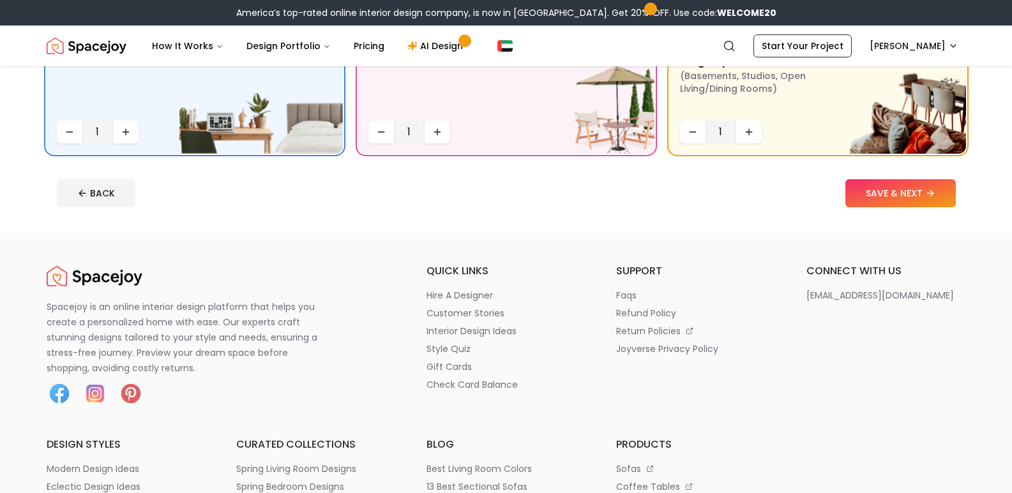
scroll to position [393, 0]
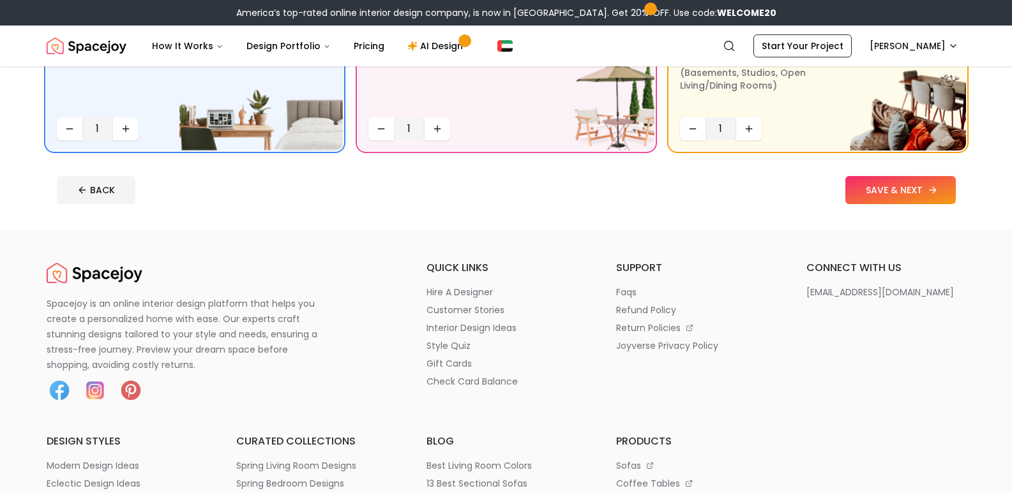
click at [895, 193] on button "SAVE & NEXT" at bounding box center [900, 190] width 110 height 28
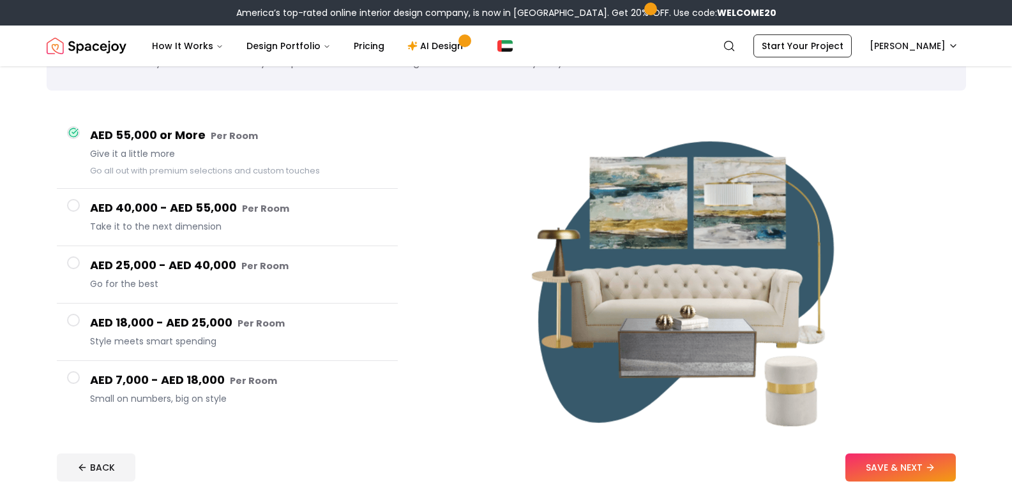
scroll to position [70, 0]
click at [218, 283] on span "Go for the best" at bounding box center [238, 284] width 297 height 13
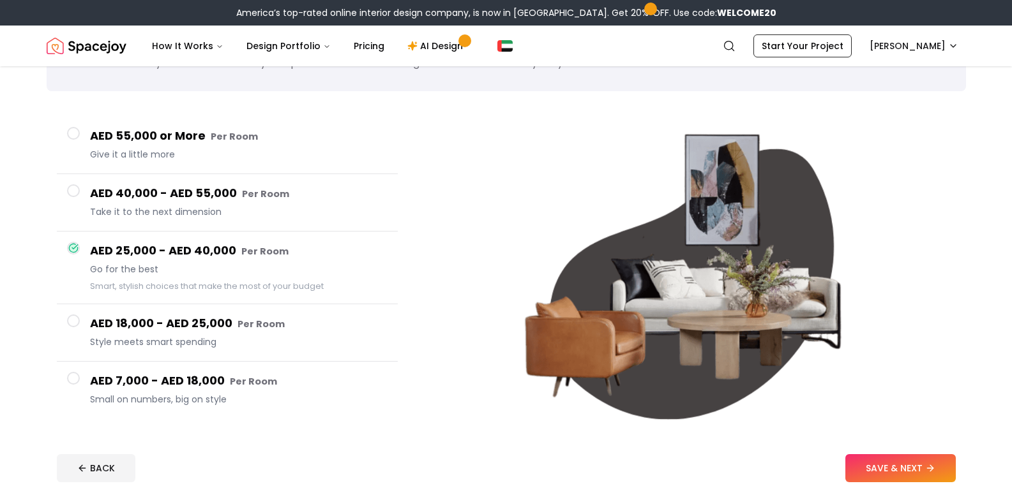
click at [278, 164] on button "AED 55,000 or More Per Room Give it a little more" at bounding box center [227, 145] width 341 height 57
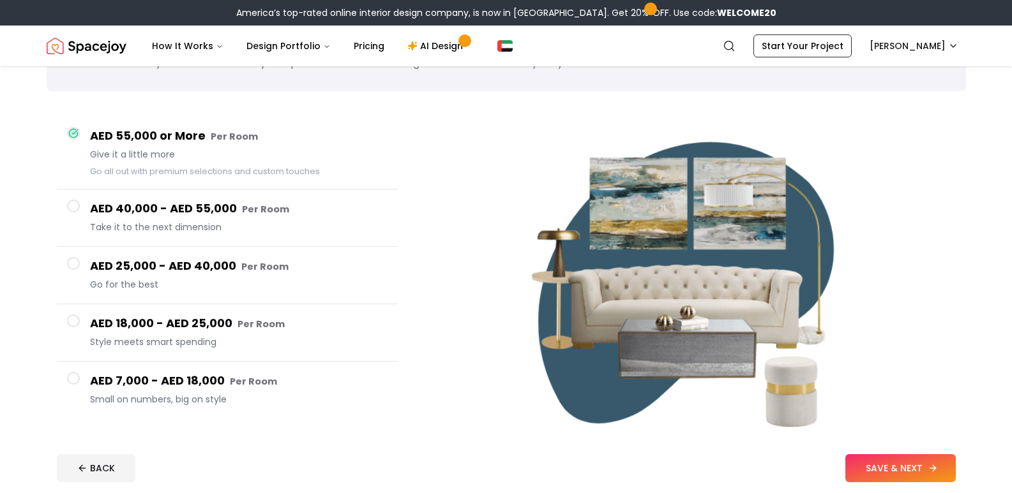
click at [870, 465] on button "SAVE & NEXT" at bounding box center [900, 468] width 110 height 28
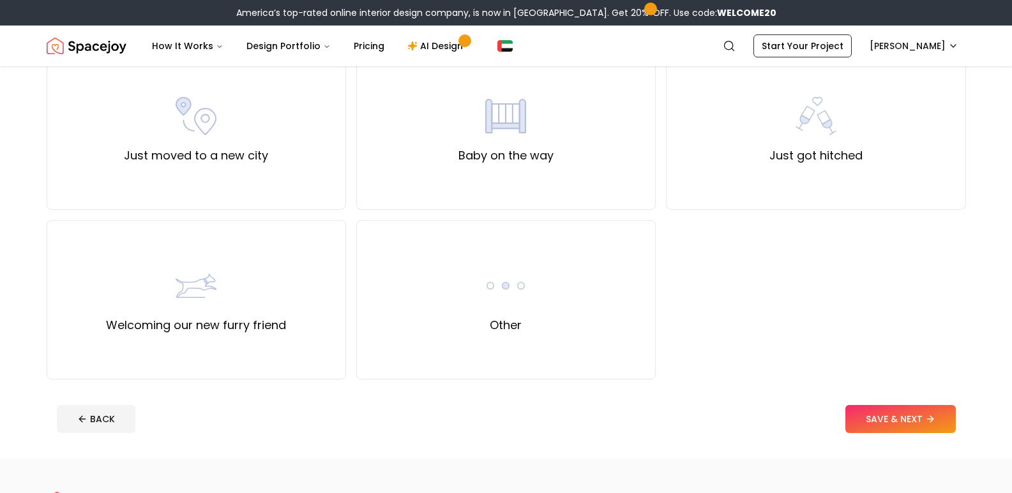
scroll to position [466, 0]
click at [460, 315] on div "Other" at bounding box center [505, 300] width 299 height 160
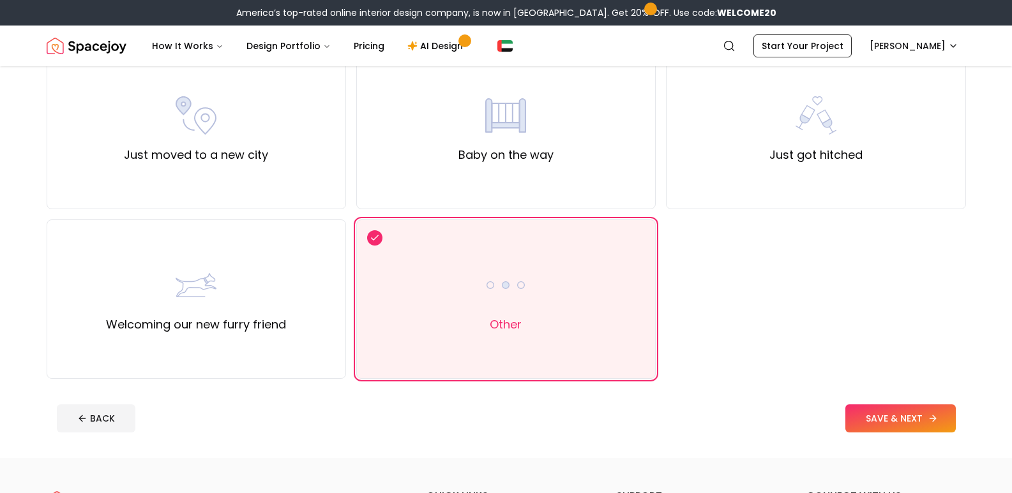
click at [902, 414] on button "SAVE & NEXT" at bounding box center [900, 419] width 110 height 28
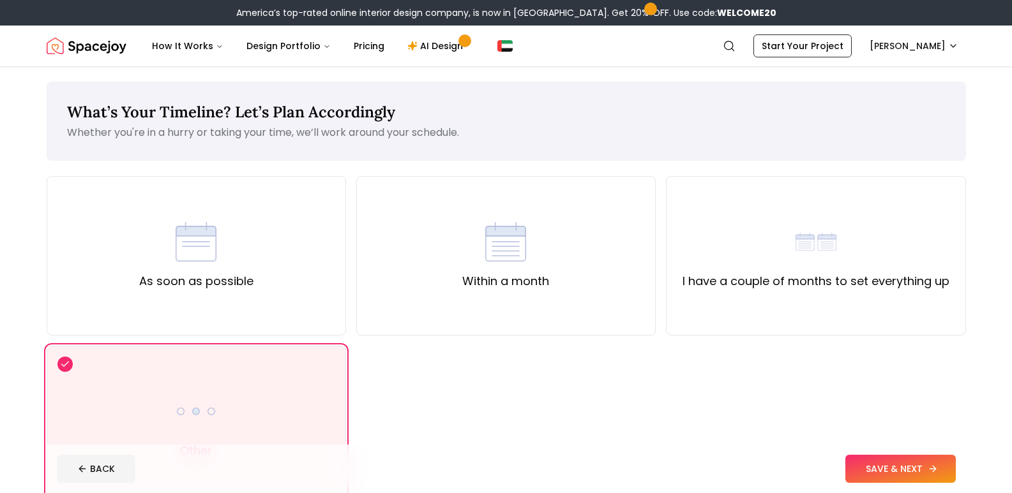
click at [889, 464] on button "SAVE & NEXT" at bounding box center [900, 469] width 110 height 28
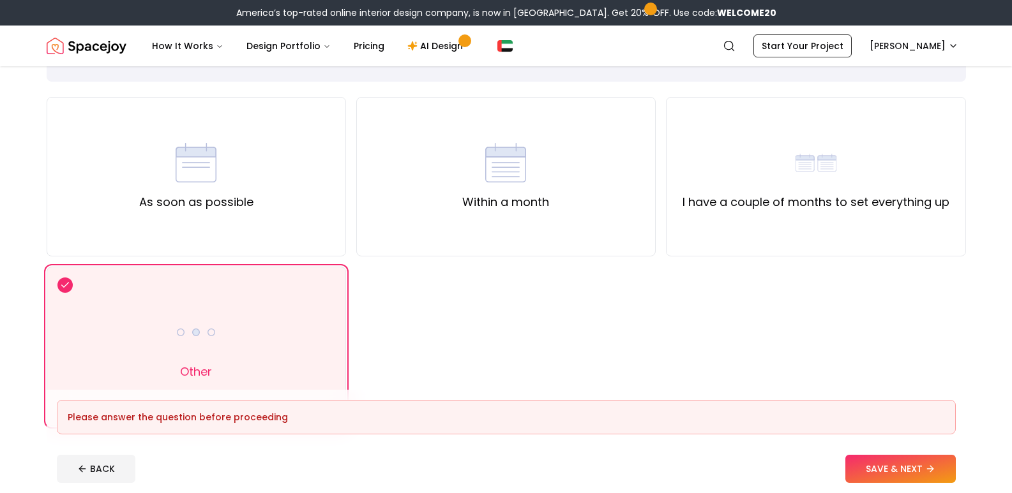
scroll to position [83, 0]
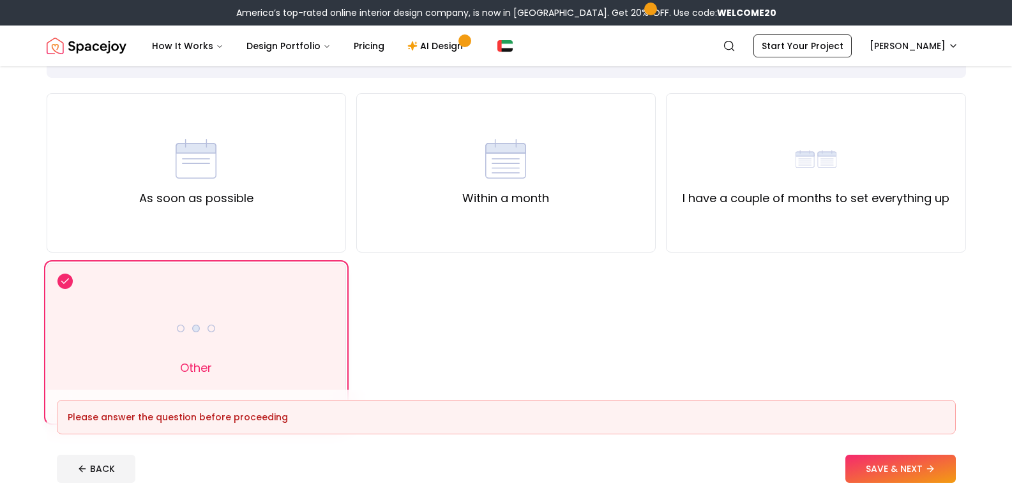
click at [235, 321] on div "Other" at bounding box center [196, 343] width 299 height 160
click at [871, 460] on button "SAVE & NEXT" at bounding box center [900, 469] width 110 height 28
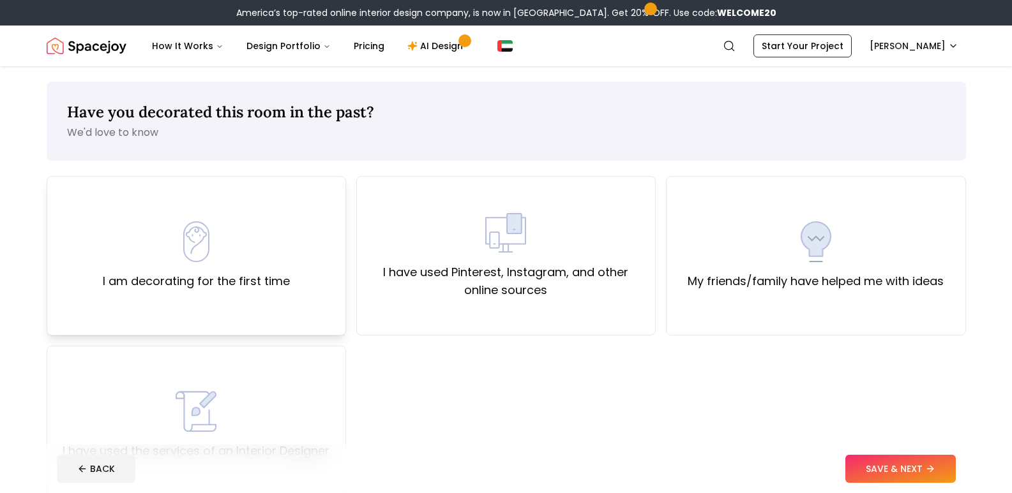
click at [266, 258] on div "I am decorating for the first time" at bounding box center [196, 255] width 187 height 69
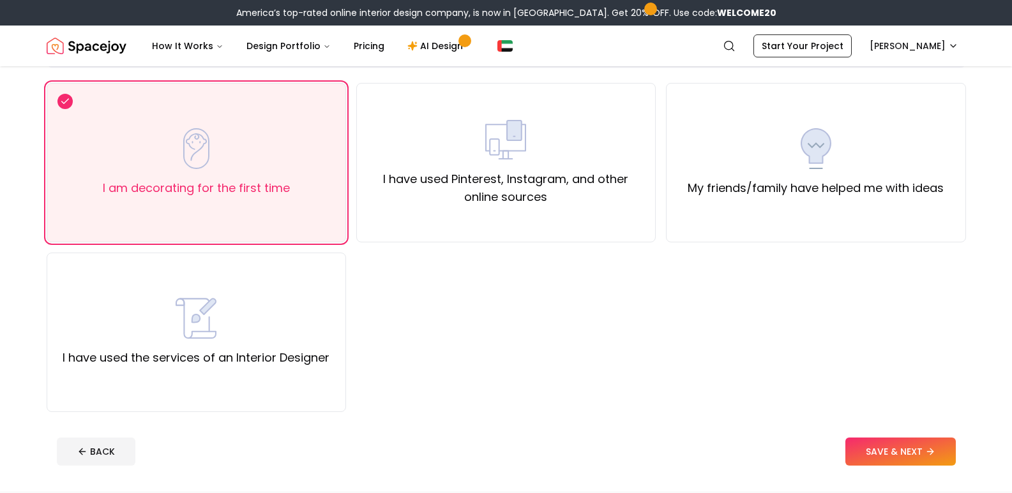
scroll to position [94, 0]
click at [883, 447] on button "SAVE & NEXT" at bounding box center [900, 451] width 110 height 28
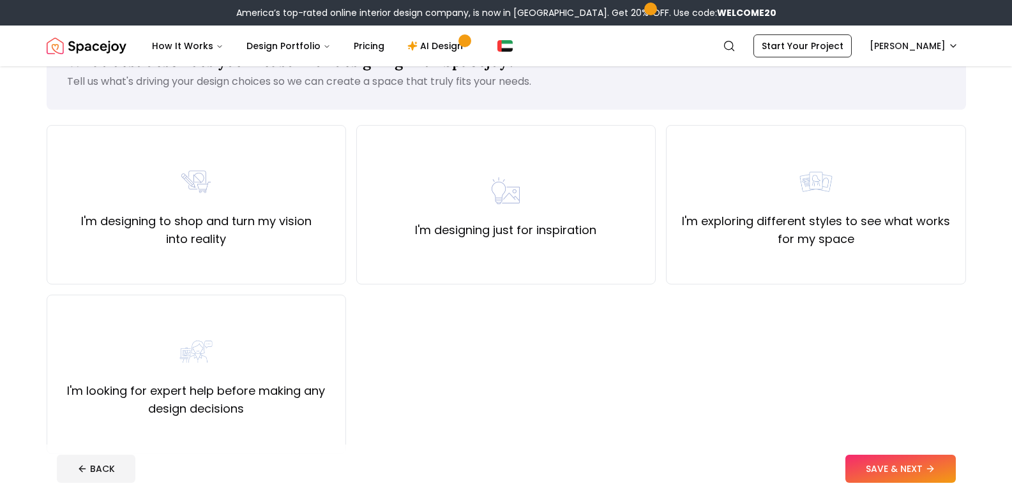
scroll to position [52, 0]
click at [475, 244] on div "I'm designing just for inspiration" at bounding box center [505, 204] width 299 height 160
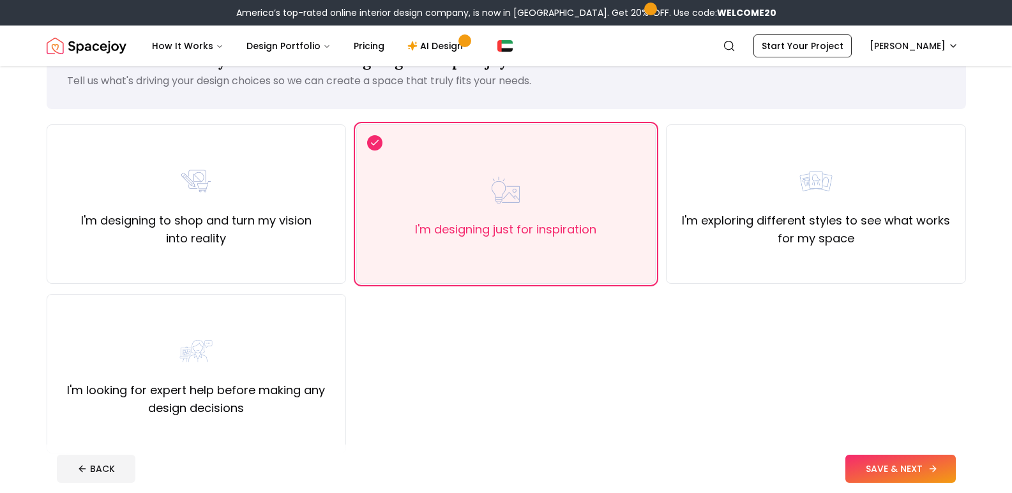
click at [878, 469] on button "SAVE & NEXT" at bounding box center [900, 469] width 110 height 28
